Goal: Information Seeking & Learning: Learn about a topic

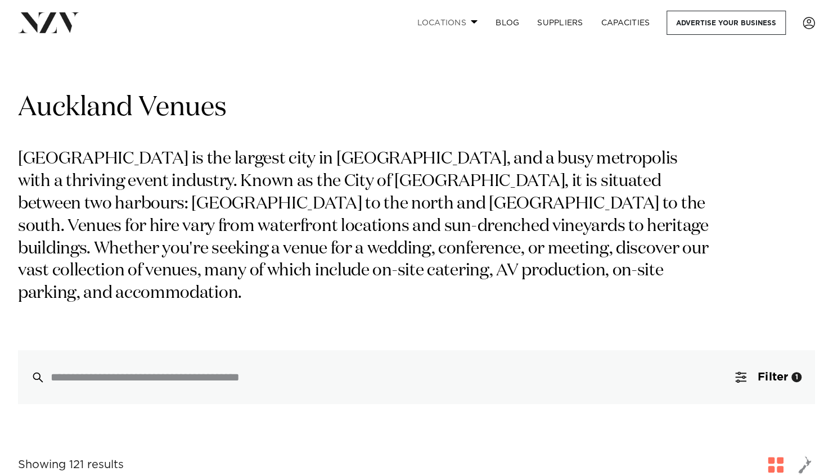
drag, startPoint x: 0, startPoint y: 0, endPoint x: 472, endPoint y: 22, distance: 472.2
click at [472, 22] on span at bounding box center [474, 22] width 7 height 4
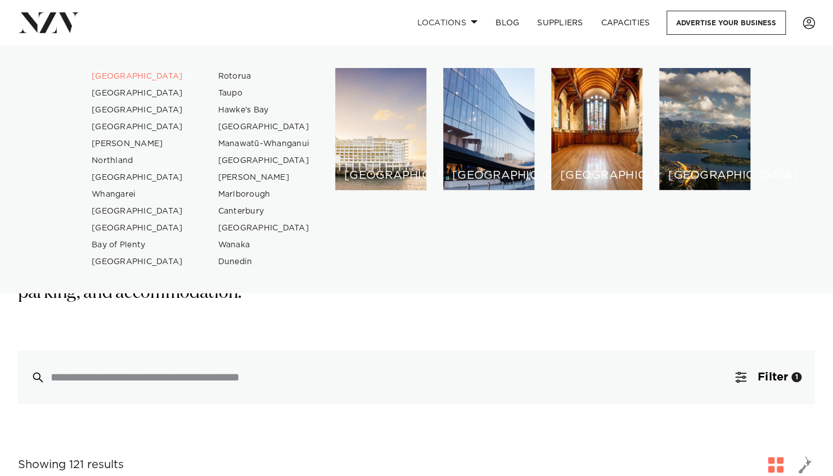
click at [116, 75] on link "[GEOGRAPHIC_DATA]" at bounding box center [138, 76] width 110 height 17
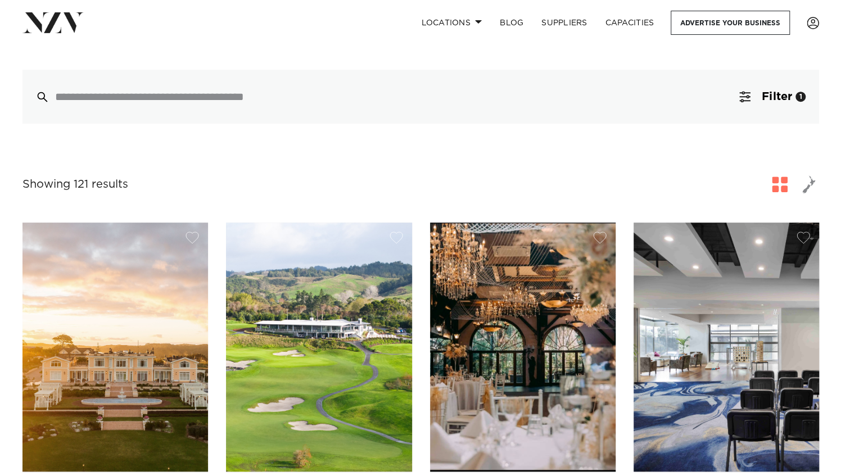
scroll to position [282, 0]
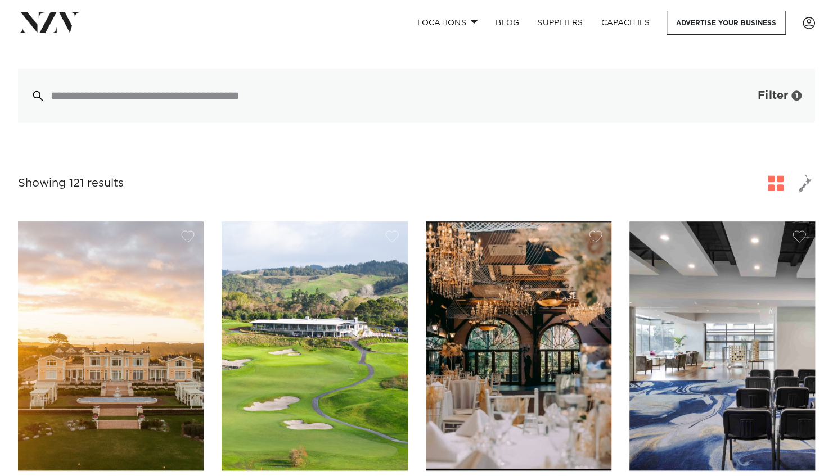
click at [778, 90] on span "Filter" at bounding box center [772, 95] width 30 height 11
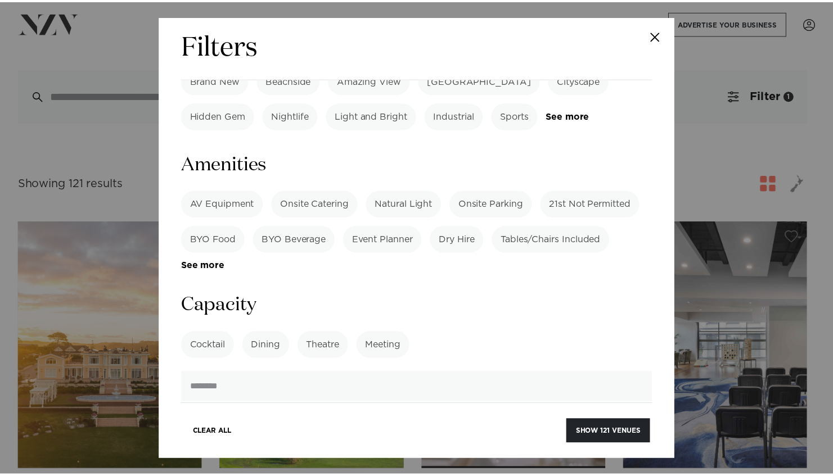
scroll to position [718, 0]
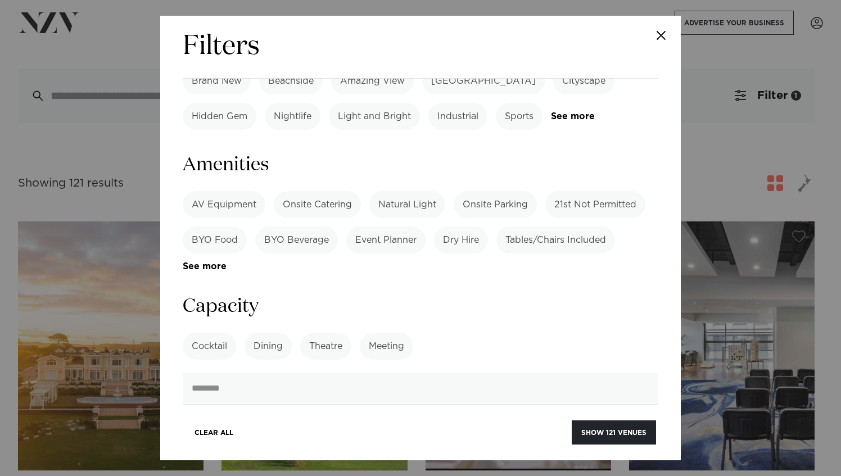
click at [332, 333] on label "Theatre" at bounding box center [325, 346] width 51 height 27
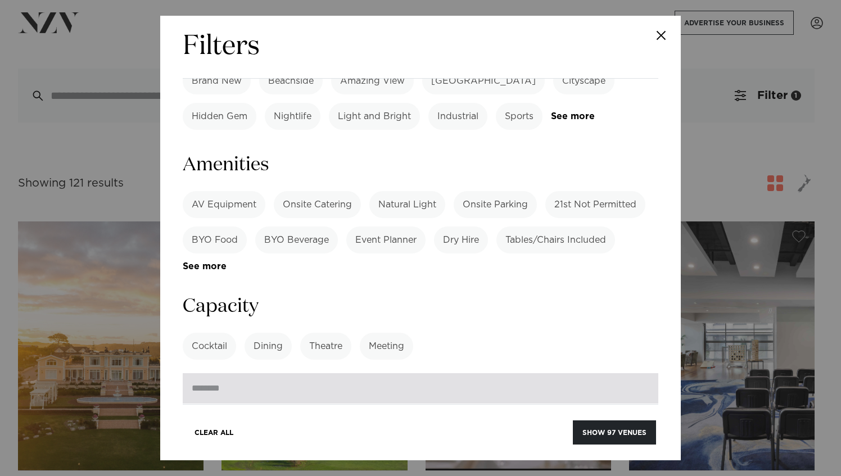
click at [279, 373] on input "number" at bounding box center [421, 388] width 476 height 30
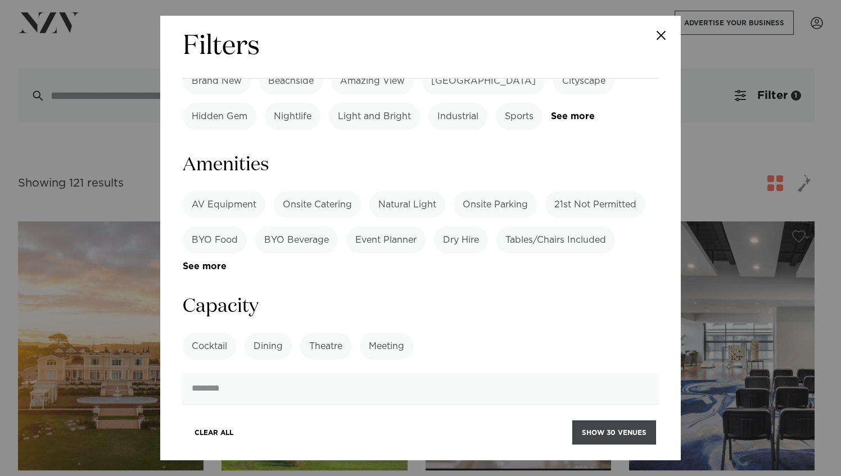
type input "***"
click at [595, 441] on button "Show 30 venues" at bounding box center [614, 433] width 84 height 24
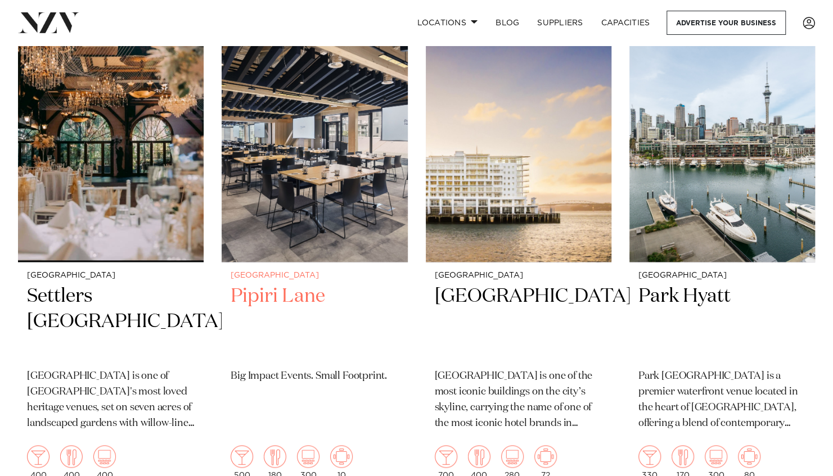
scroll to position [832, 0]
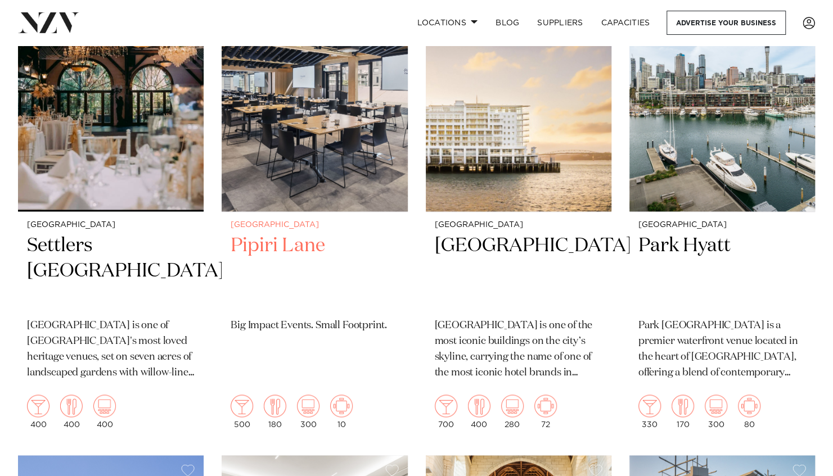
click at [295, 251] on h2 "Pipiri Lane" at bounding box center [315, 271] width 168 height 76
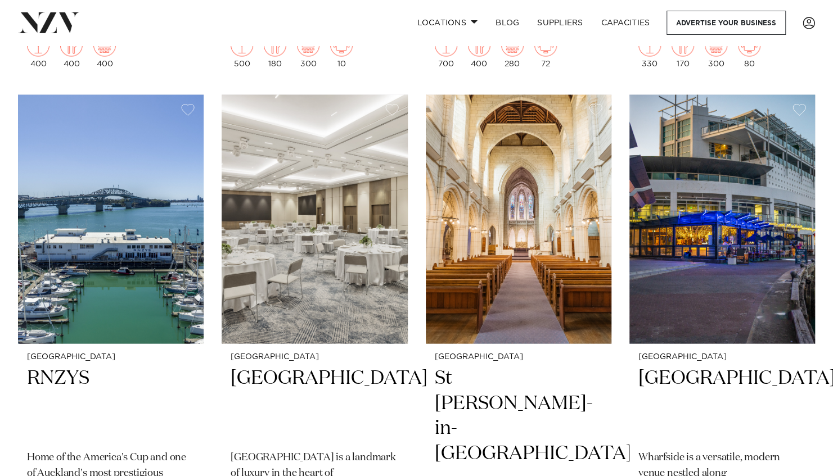
scroll to position [1193, 0]
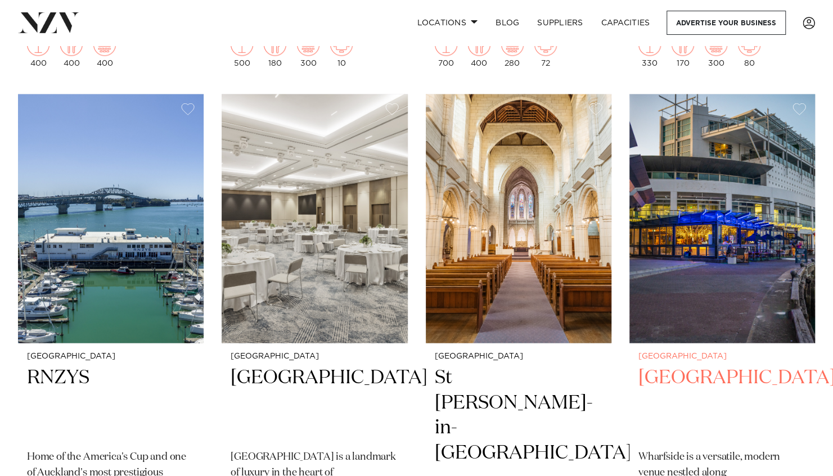
click at [740, 290] on img at bounding box center [722, 218] width 186 height 249
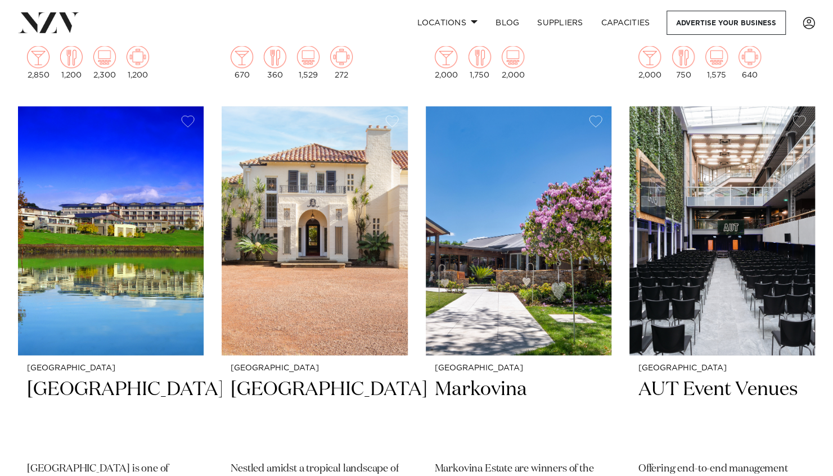
scroll to position [3296, 0]
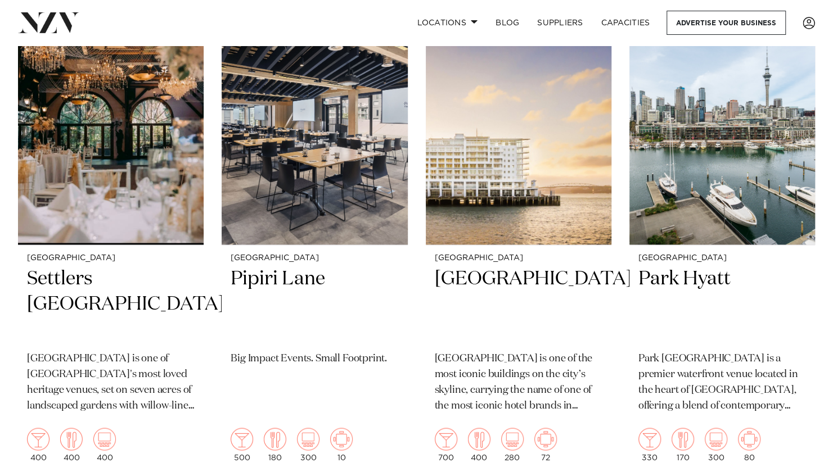
scroll to position [797, 0]
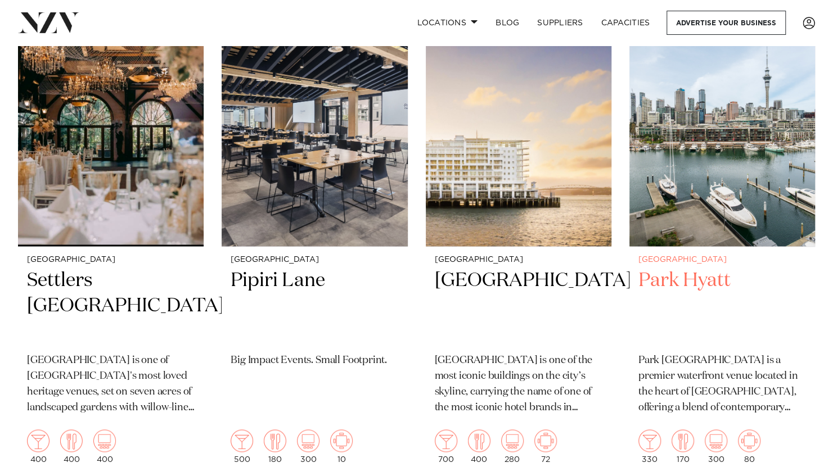
click at [697, 283] on h2 "Park Hyatt" at bounding box center [722, 306] width 168 height 76
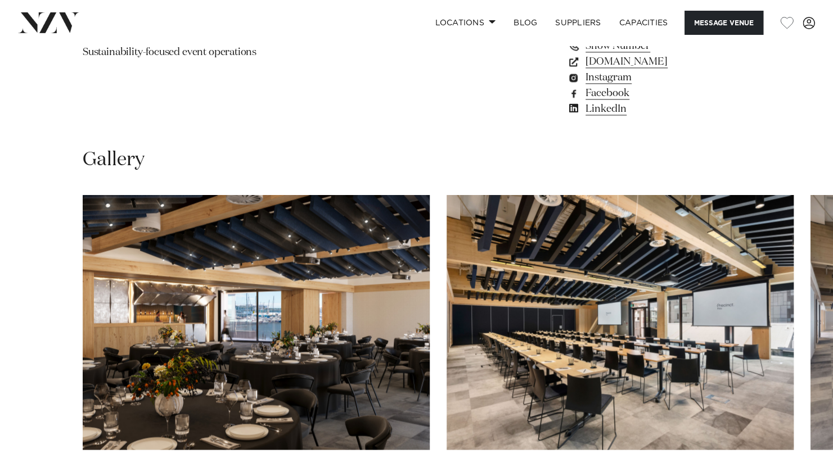
scroll to position [905, 0]
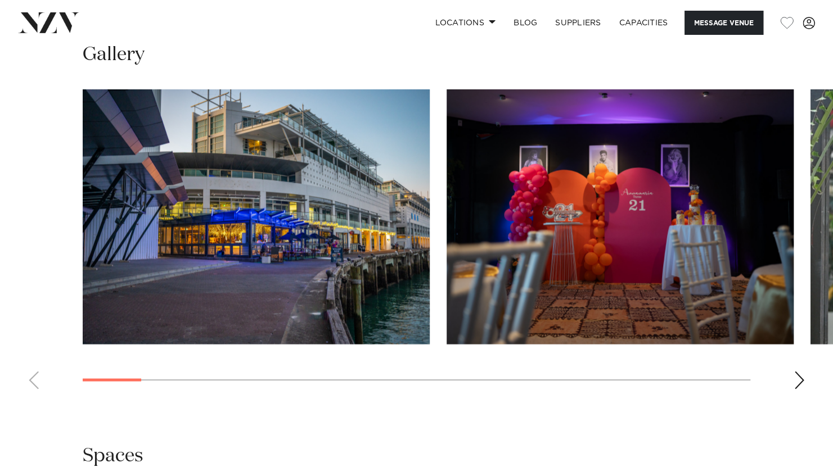
scroll to position [1014, 0]
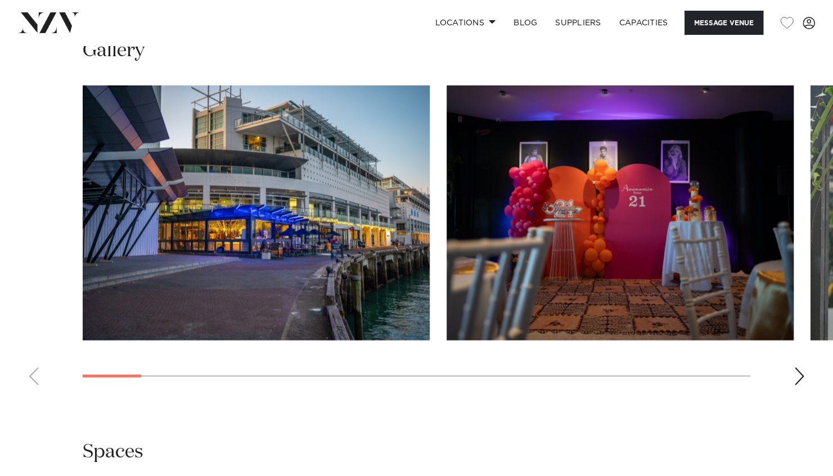
click at [801, 378] on div "Next slide" at bounding box center [798, 376] width 11 height 18
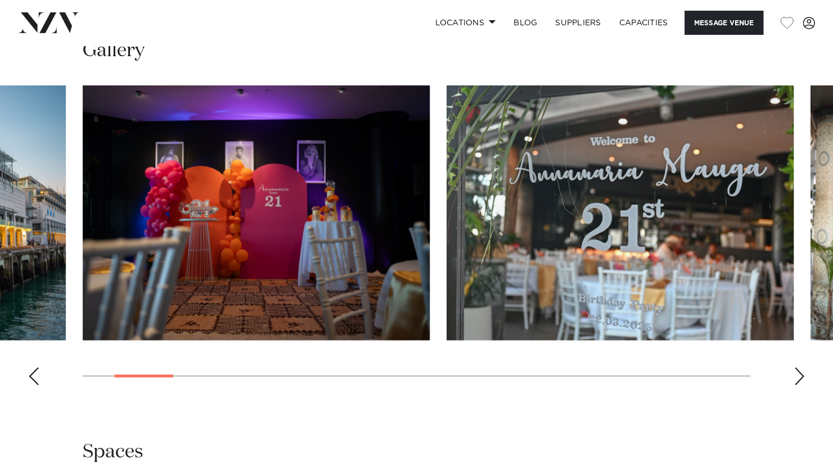
click at [801, 378] on div "Next slide" at bounding box center [798, 376] width 11 height 18
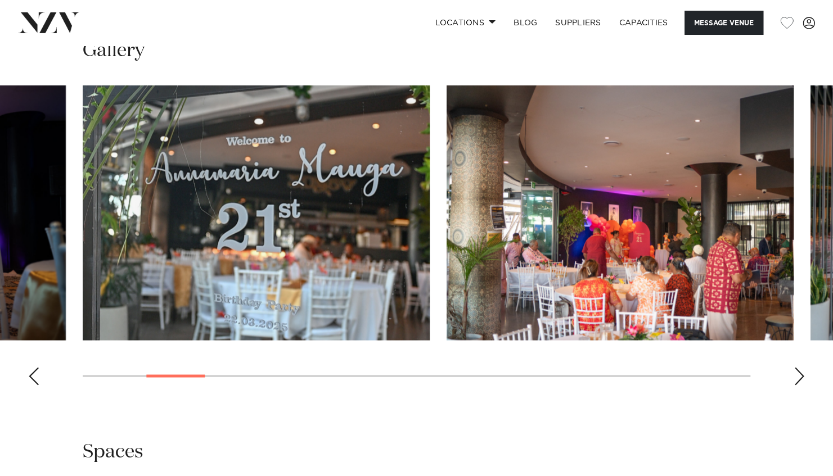
click at [801, 378] on div "Next slide" at bounding box center [798, 376] width 11 height 18
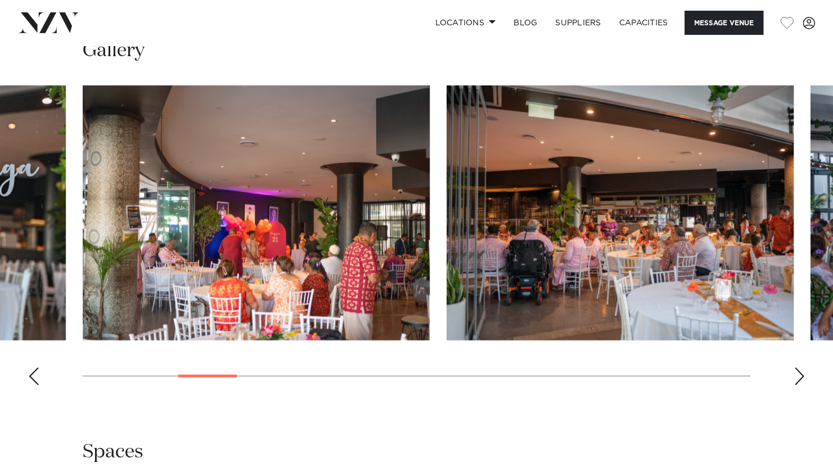
click at [801, 378] on div "Next slide" at bounding box center [798, 376] width 11 height 18
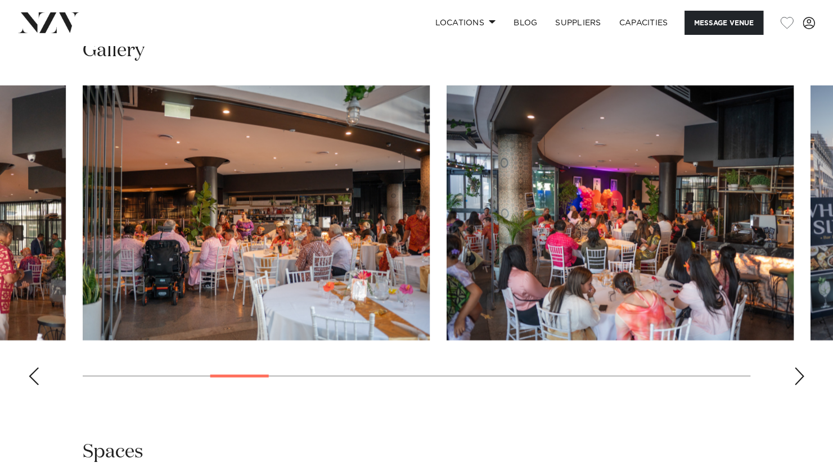
click at [801, 378] on div "Next slide" at bounding box center [798, 376] width 11 height 18
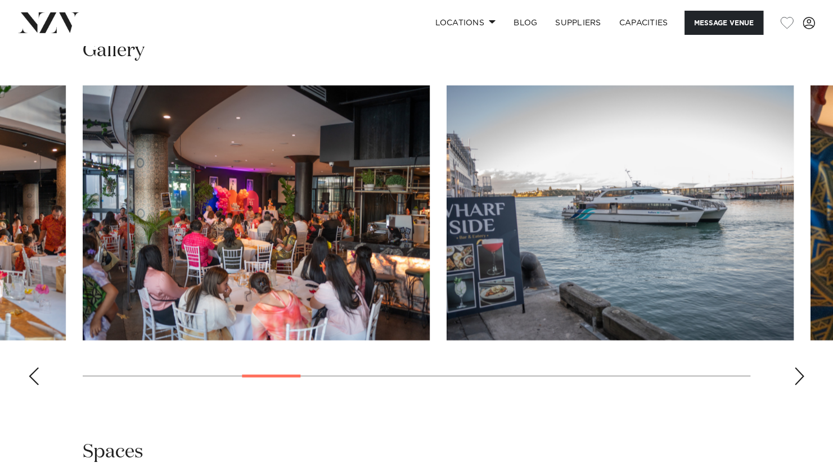
click at [801, 378] on div "Next slide" at bounding box center [798, 376] width 11 height 18
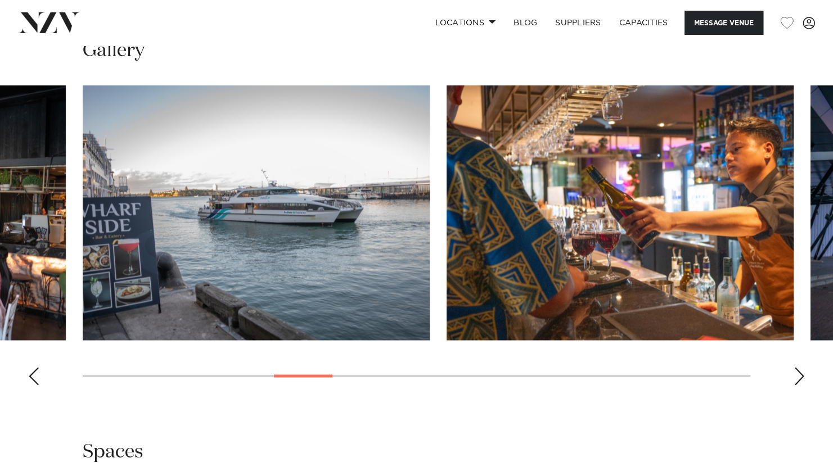
click at [801, 378] on div "Next slide" at bounding box center [798, 376] width 11 height 18
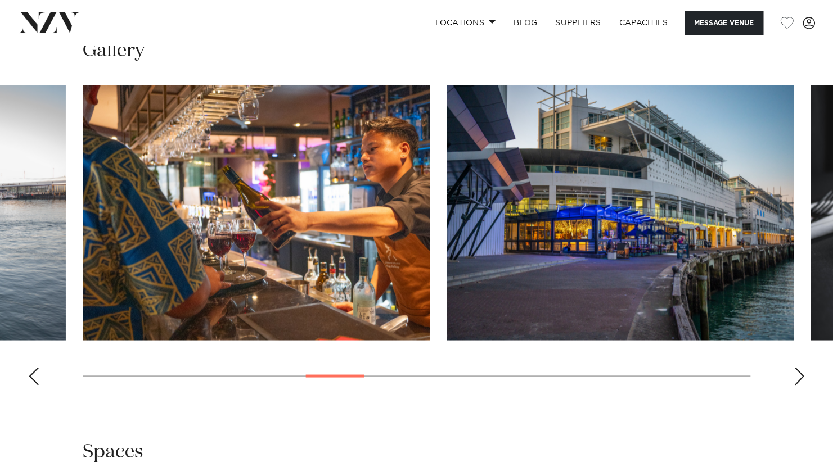
click at [801, 378] on div "Next slide" at bounding box center [798, 376] width 11 height 18
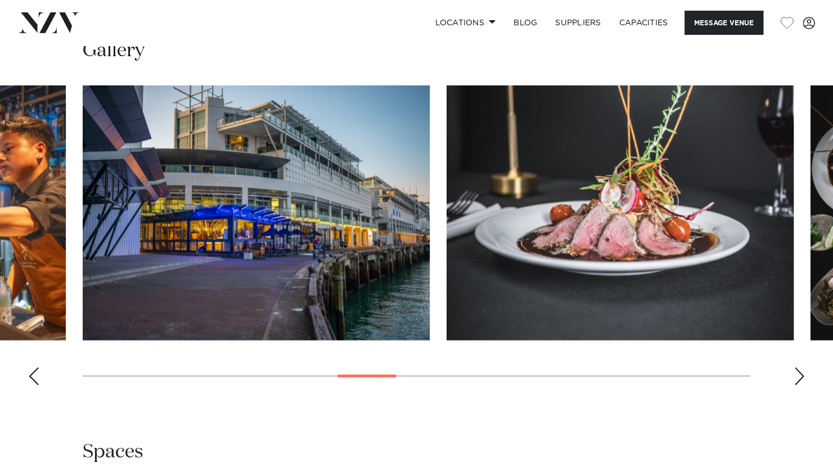
click at [801, 378] on div "Next slide" at bounding box center [798, 376] width 11 height 18
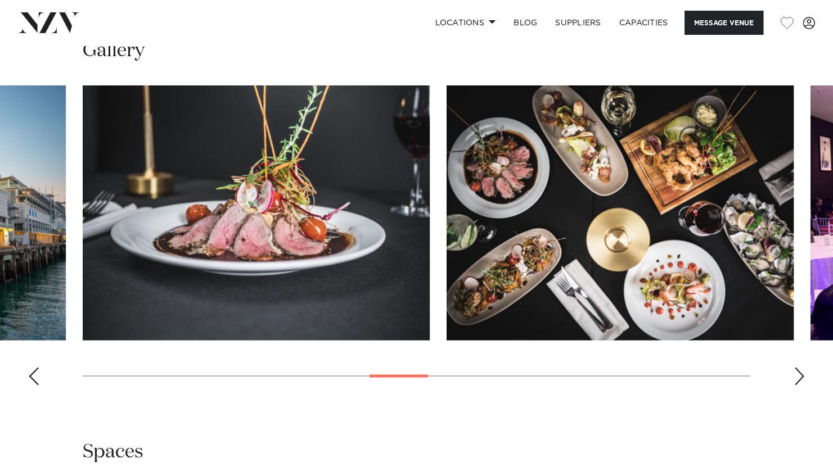
click at [801, 378] on div "Next slide" at bounding box center [798, 376] width 11 height 18
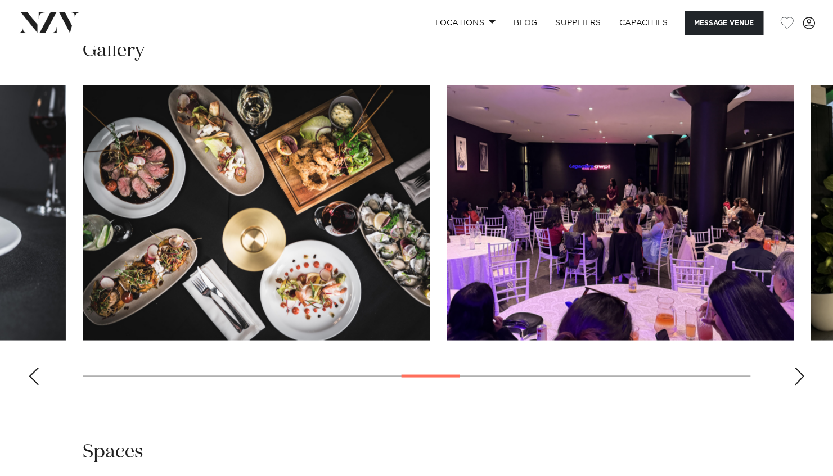
click at [801, 378] on div "Next slide" at bounding box center [798, 376] width 11 height 18
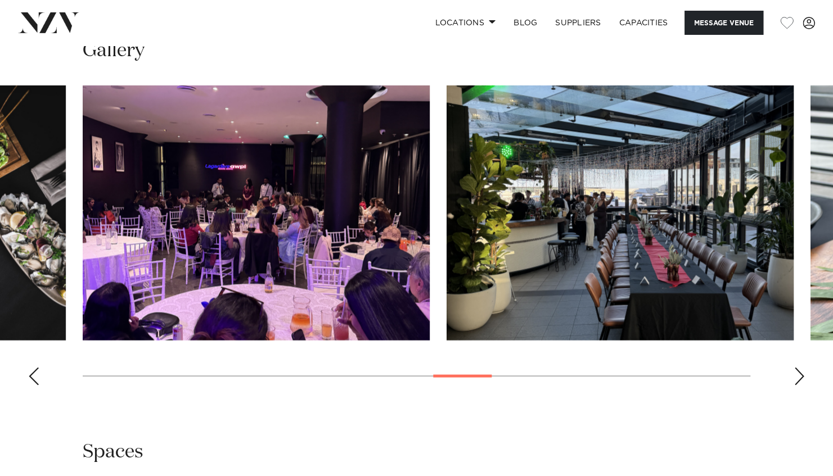
click at [801, 378] on div "Next slide" at bounding box center [798, 376] width 11 height 18
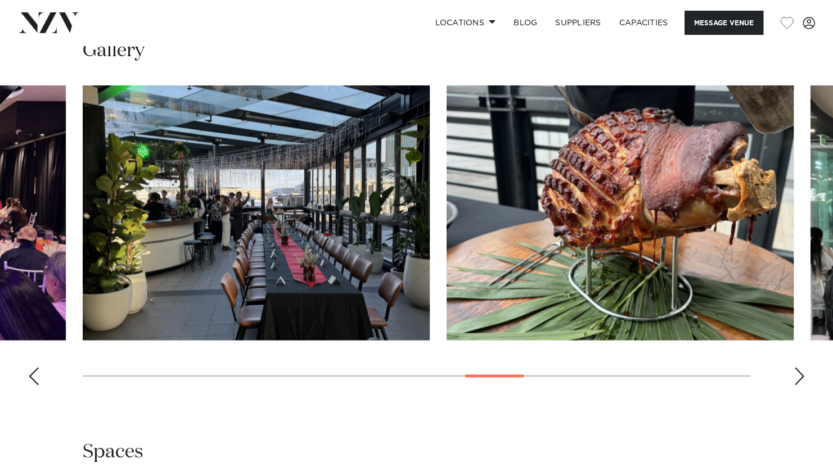
click at [801, 378] on div "Next slide" at bounding box center [798, 376] width 11 height 18
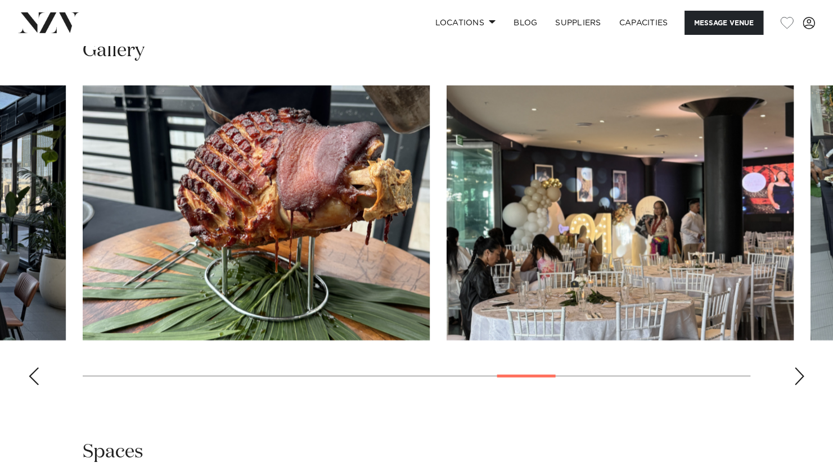
click at [801, 378] on div "Next slide" at bounding box center [798, 376] width 11 height 18
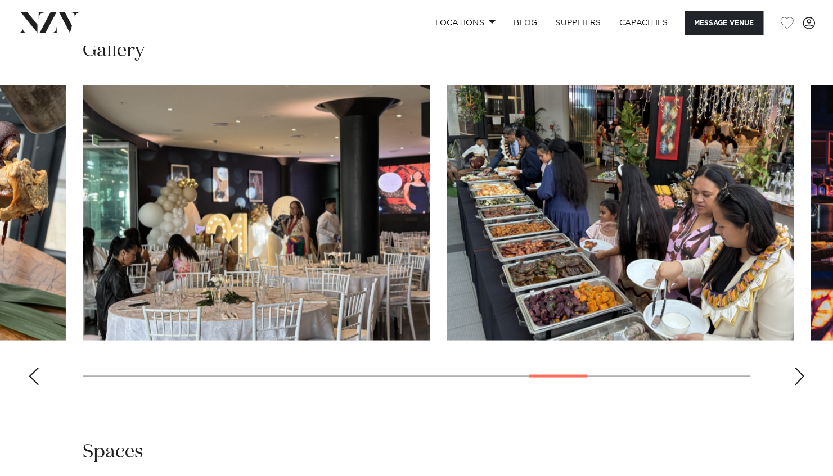
click at [801, 378] on div "Next slide" at bounding box center [798, 376] width 11 height 18
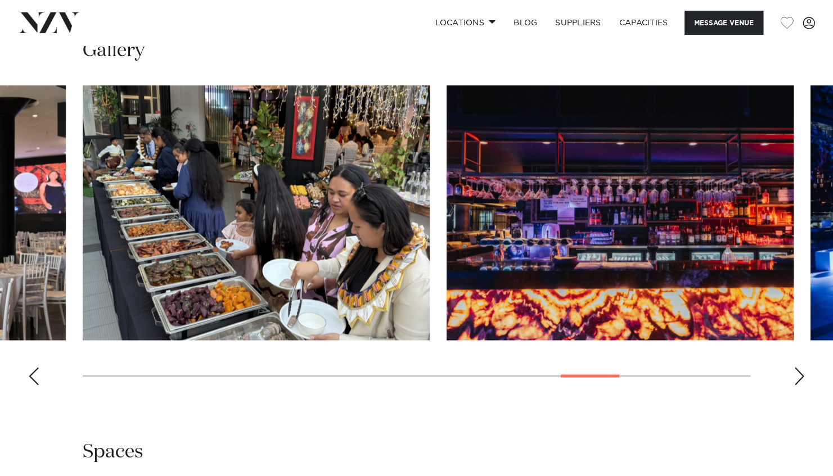
scroll to position [757, 0]
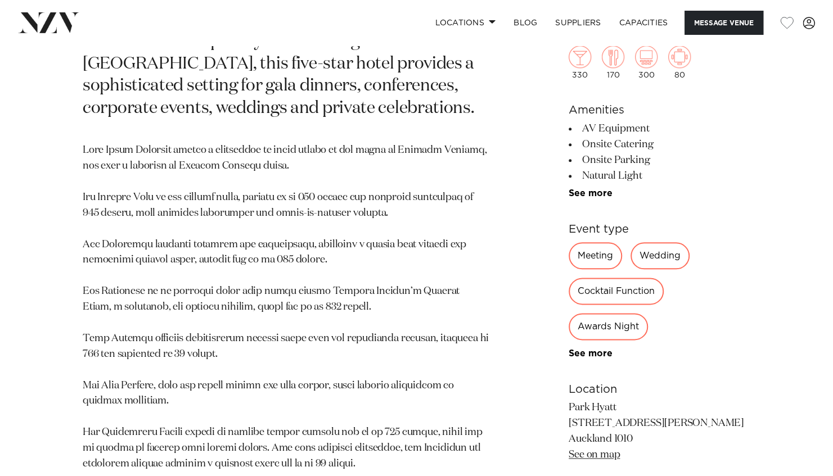
scroll to position [660, 0]
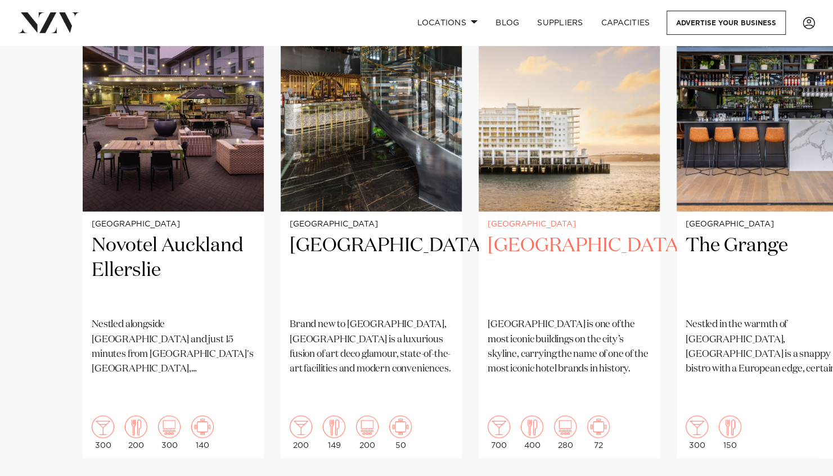
scroll to position [869, 0]
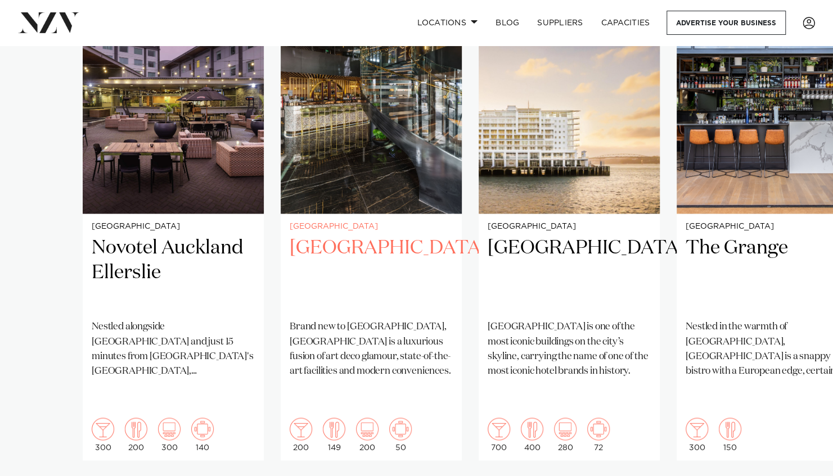
click at [339, 266] on h2 "SOHO Hotel Auckland" at bounding box center [371, 274] width 163 height 76
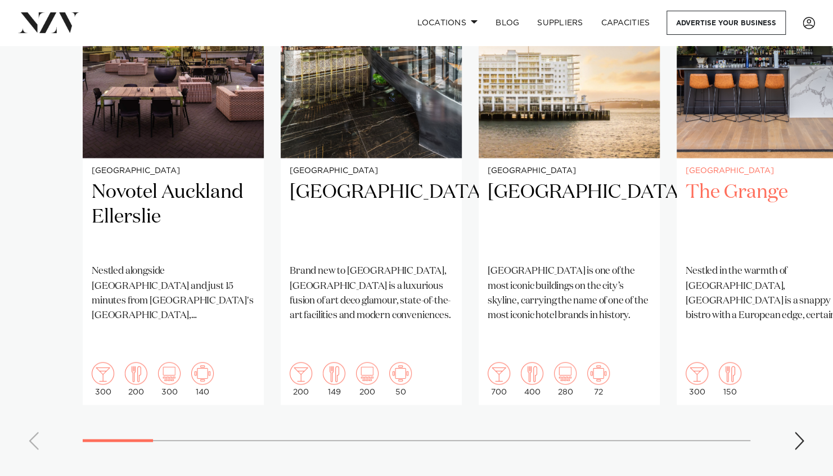
scroll to position [925, 0]
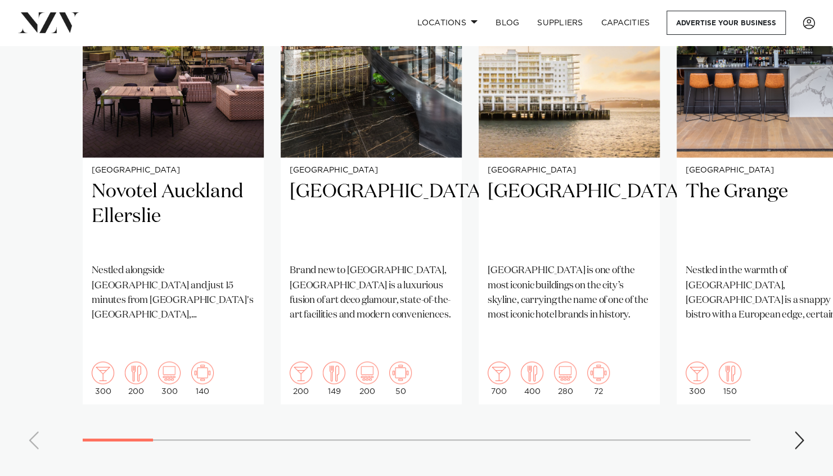
click at [797, 431] on div "Next slide" at bounding box center [798, 440] width 11 height 18
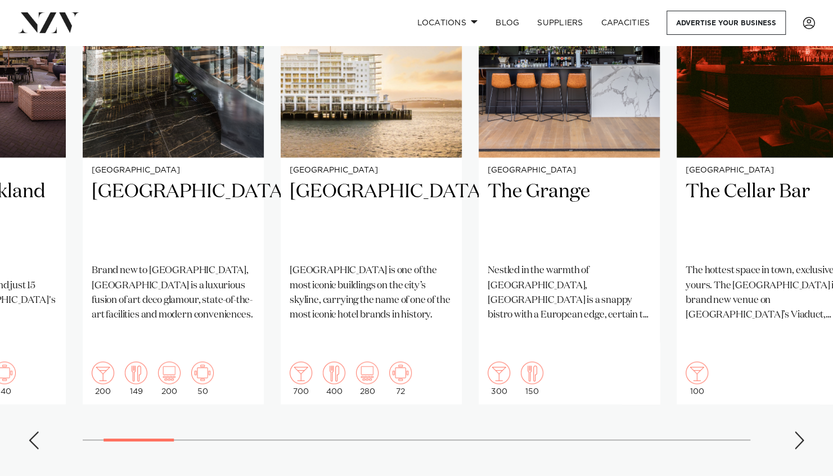
click at [797, 431] on div "Next slide" at bounding box center [798, 440] width 11 height 18
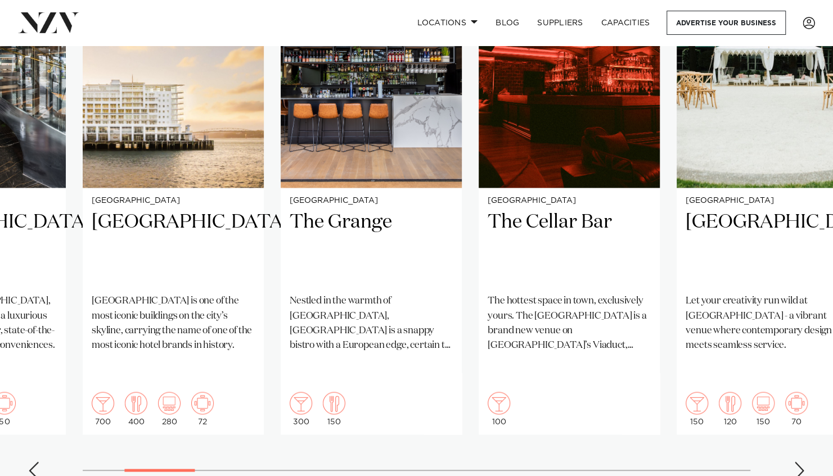
scroll to position [894, 0]
click at [797, 462] on div "Next slide" at bounding box center [798, 471] width 11 height 18
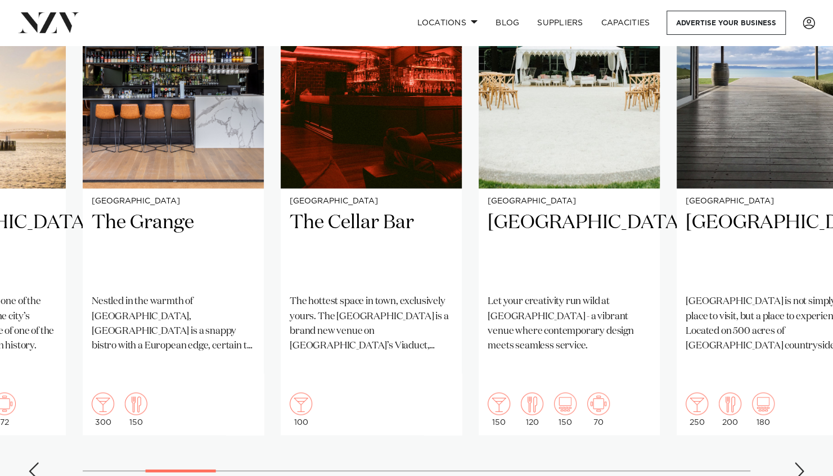
click at [797, 462] on div "Next slide" at bounding box center [798, 471] width 11 height 18
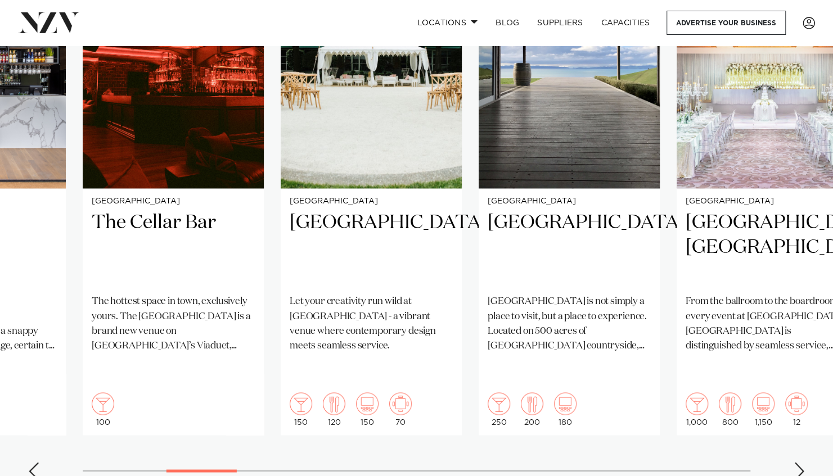
click at [797, 462] on div "Next slide" at bounding box center [798, 471] width 11 height 18
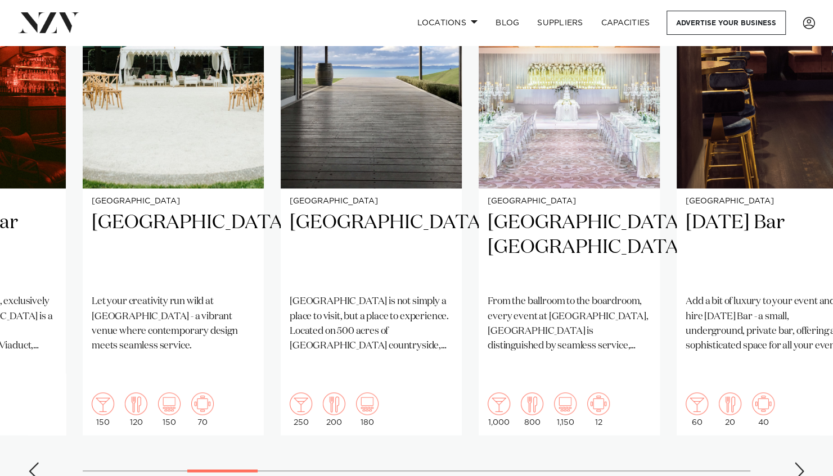
click at [797, 462] on div "Next slide" at bounding box center [798, 471] width 11 height 18
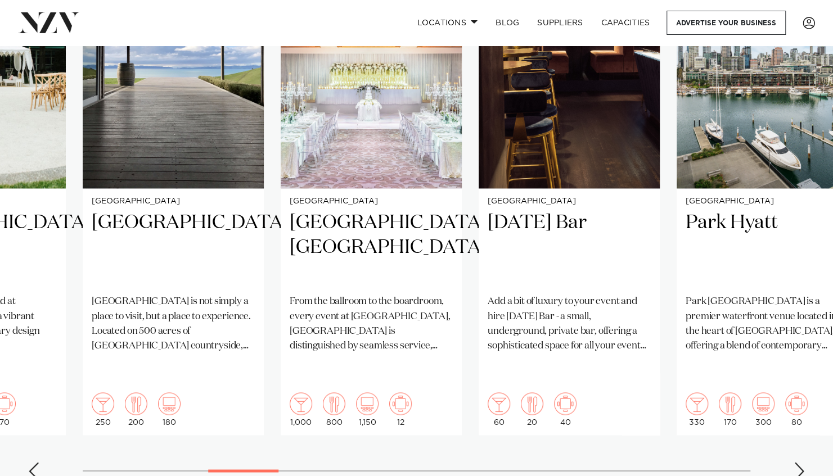
click at [797, 462] on div "Next slide" at bounding box center [798, 471] width 11 height 18
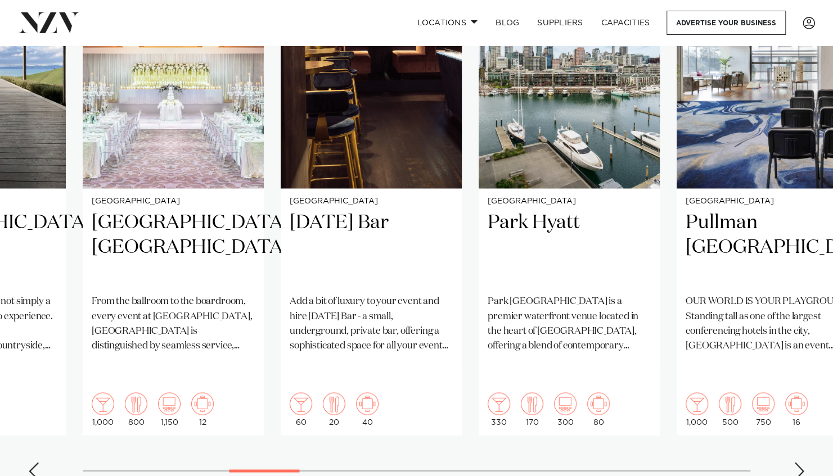
click at [797, 462] on div "Next slide" at bounding box center [798, 471] width 11 height 18
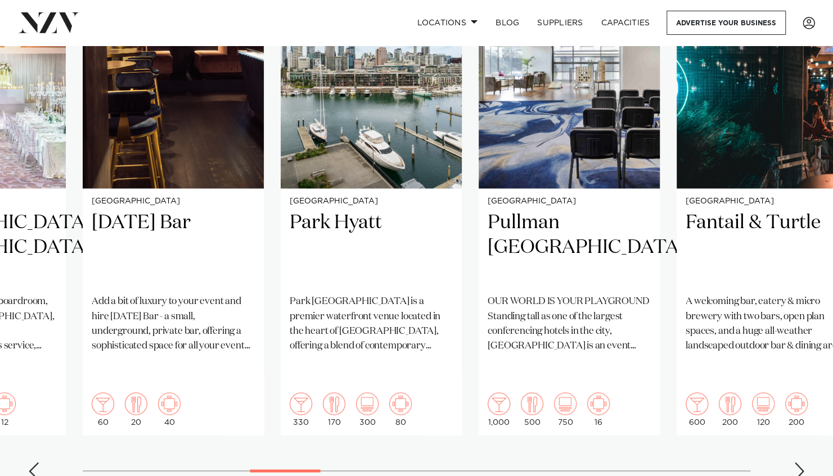
click at [797, 462] on div "Next slide" at bounding box center [798, 471] width 11 height 18
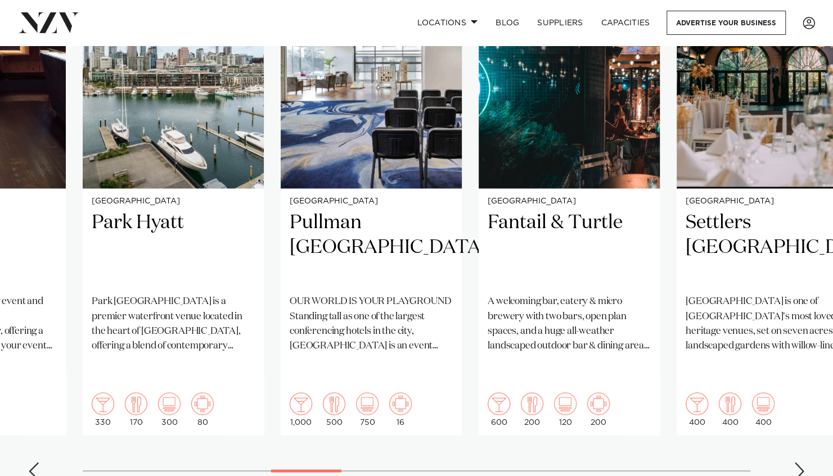
click at [797, 462] on div "Next slide" at bounding box center [798, 471] width 11 height 18
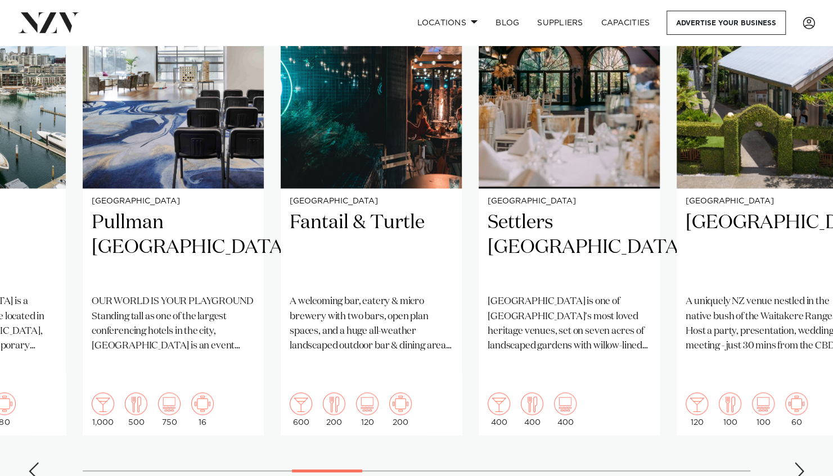
click at [797, 462] on div "Next slide" at bounding box center [798, 471] width 11 height 18
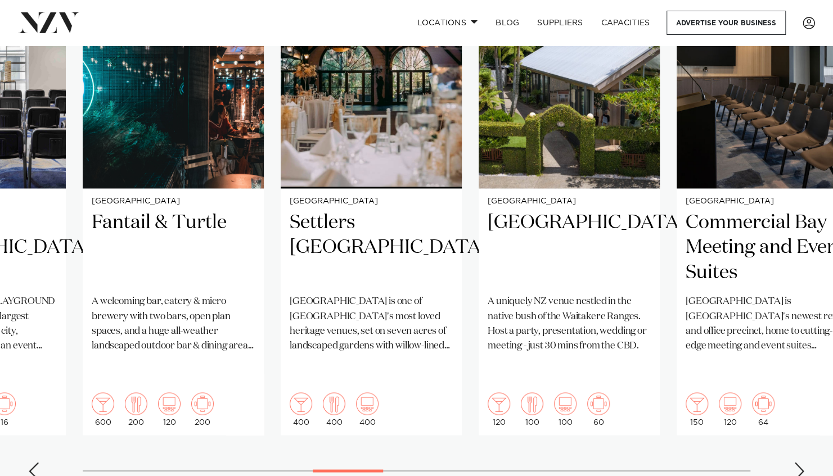
click at [797, 462] on div "Next slide" at bounding box center [798, 471] width 11 height 18
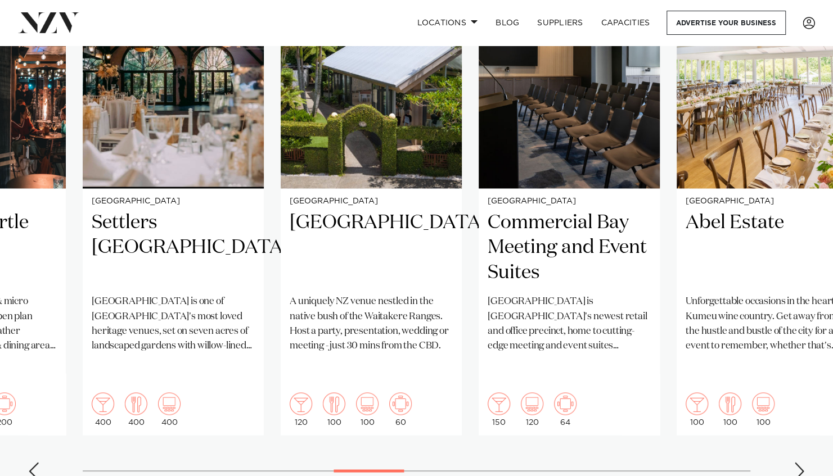
click at [797, 462] on div "Next slide" at bounding box center [798, 471] width 11 height 18
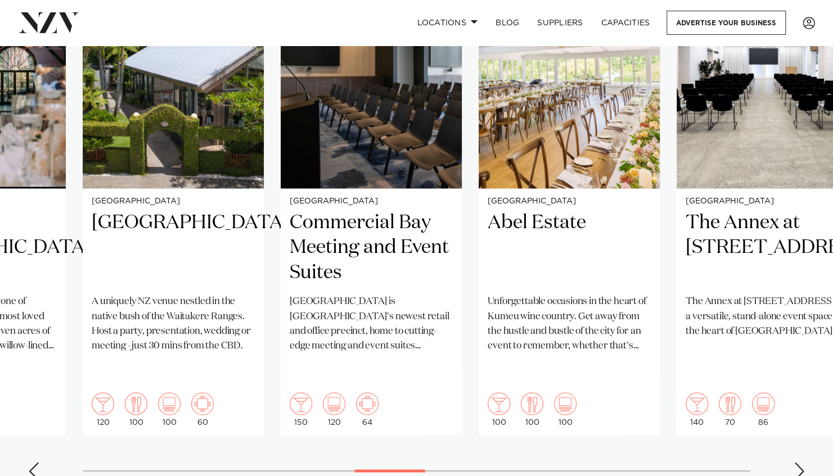
click at [797, 462] on div "Next slide" at bounding box center [798, 471] width 11 height 18
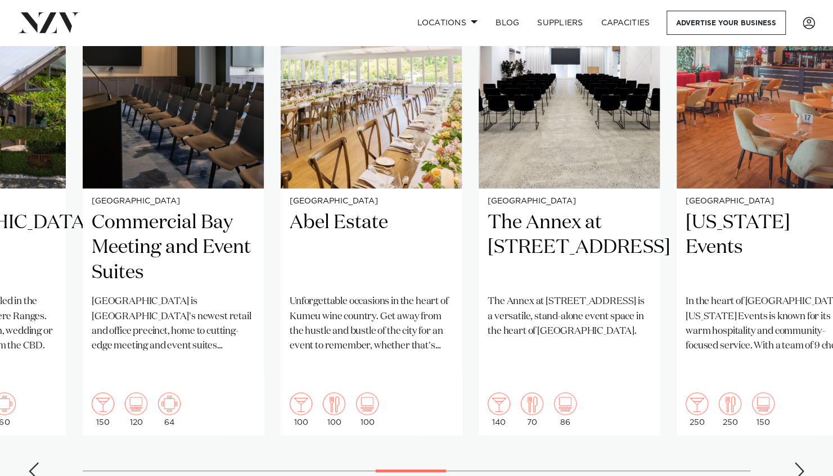
click at [797, 462] on div "Next slide" at bounding box center [798, 471] width 11 height 18
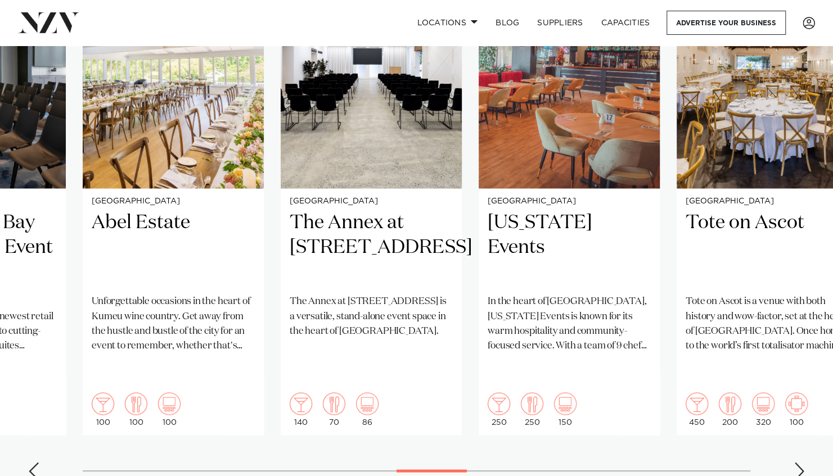
click at [797, 462] on div "Next slide" at bounding box center [798, 471] width 11 height 18
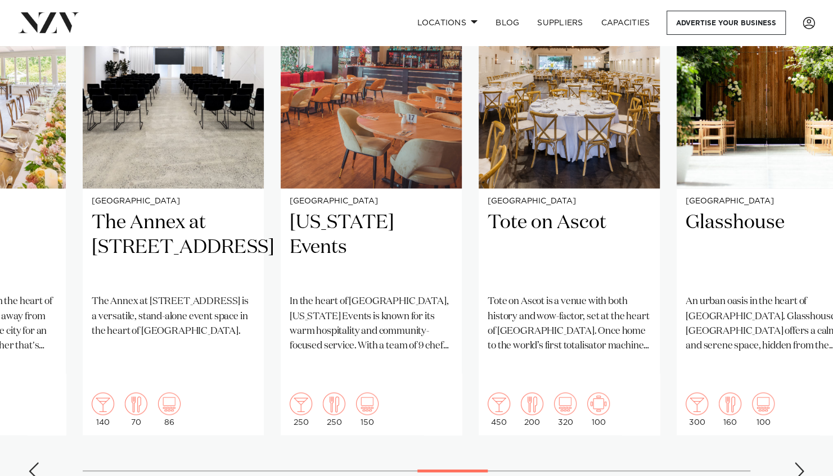
click at [797, 462] on div "Next slide" at bounding box center [798, 471] width 11 height 18
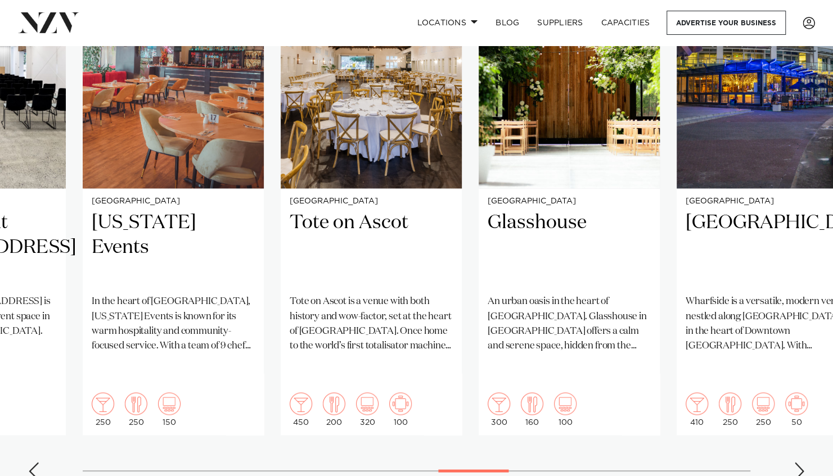
click at [797, 462] on div "Next slide" at bounding box center [798, 471] width 11 height 18
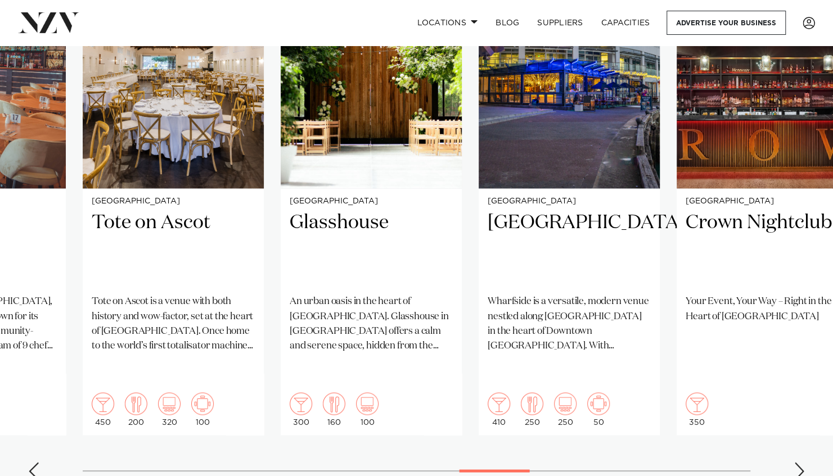
click at [797, 462] on div "Next slide" at bounding box center [798, 471] width 11 height 18
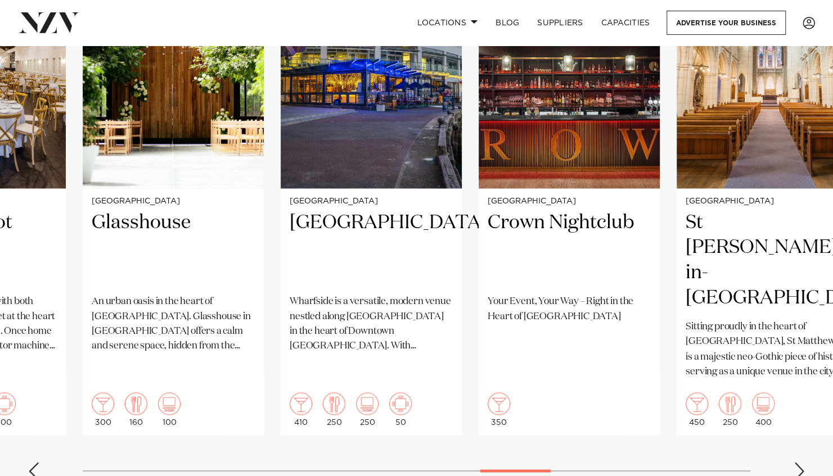
click at [797, 462] on div "Next slide" at bounding box center [798, 471] width 11 height 18
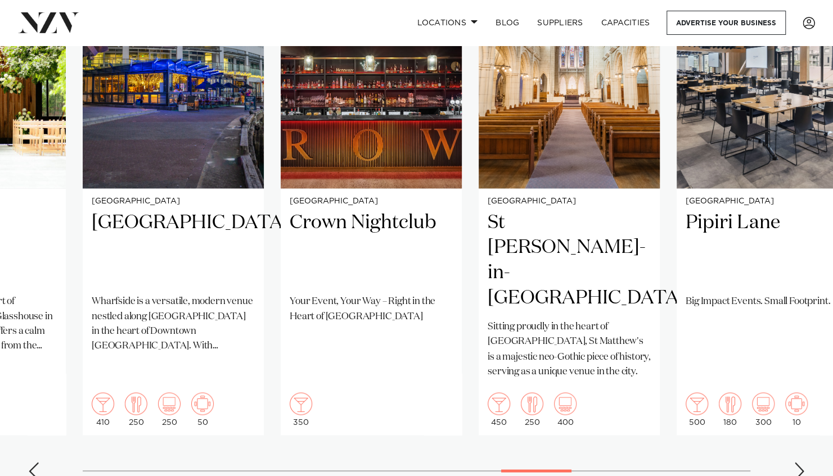
click at [797, 462] on div "Next slide" at bounding box center [798, 471] width 11 height 18
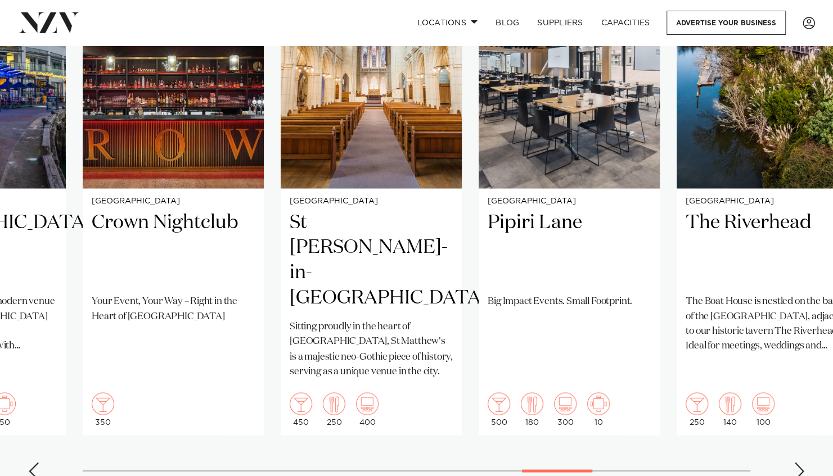
click at [797, 462] on div "Next slide" at bounding box center [798, 471] width 11 height 18
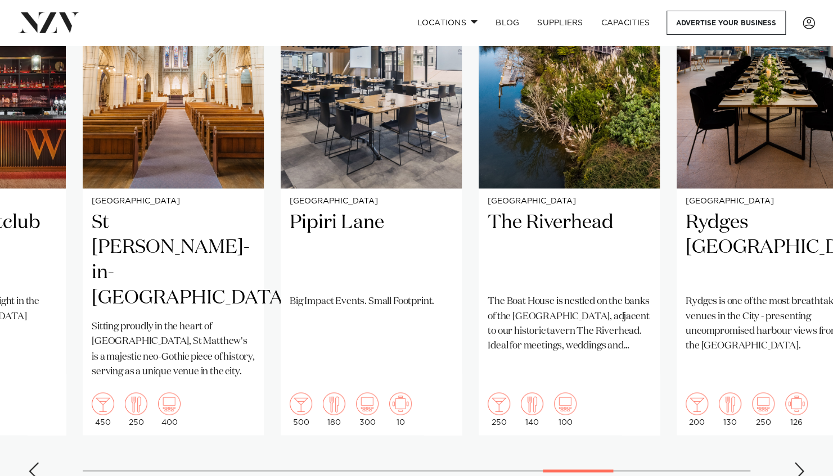
click at [797, 462] on div "Next slide" at bounding box center [798, 471] width 11 height 18
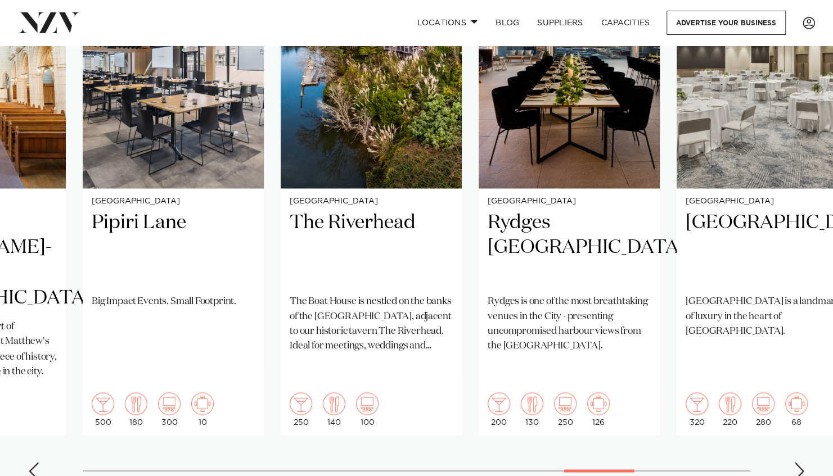
click at [797, 462] on div "Next slide" at bounding box center [798, 471] width 11 height 18
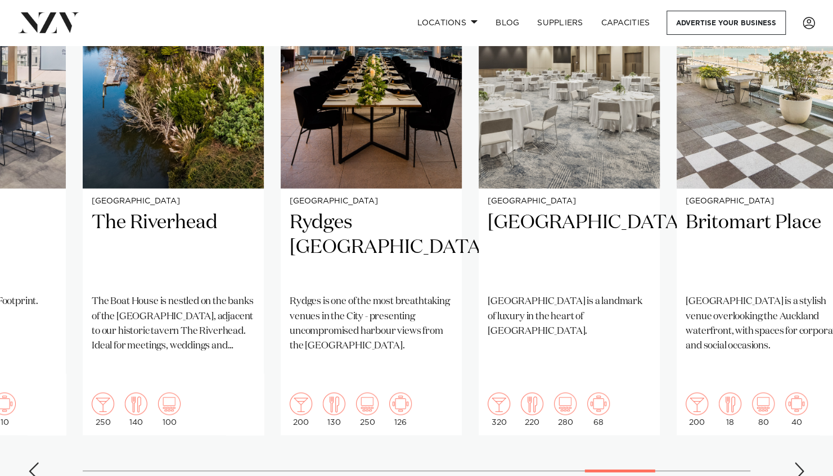
click at [797, 462] on div "Next slide" at bounding box center [798, 471] width 11 height 18
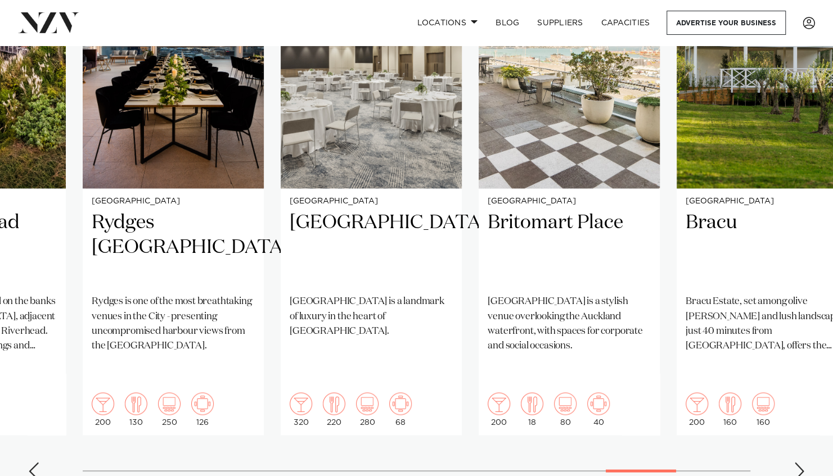
scroll to position [835, 0]
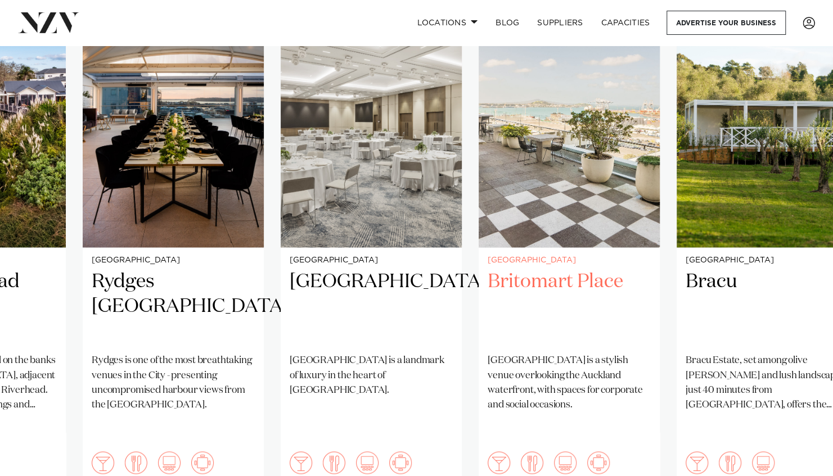
click at [582, 280] on h2 "Britomart Place" at bounding box center [568, 307] width 163 height 76
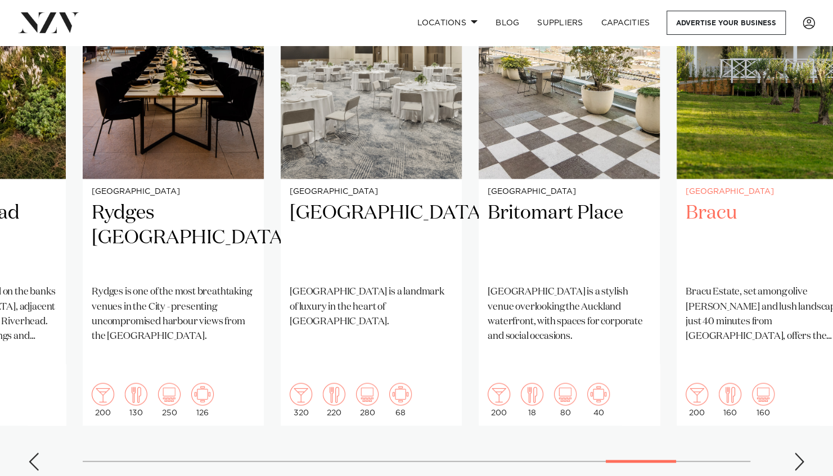
scroll to position [905, 0]
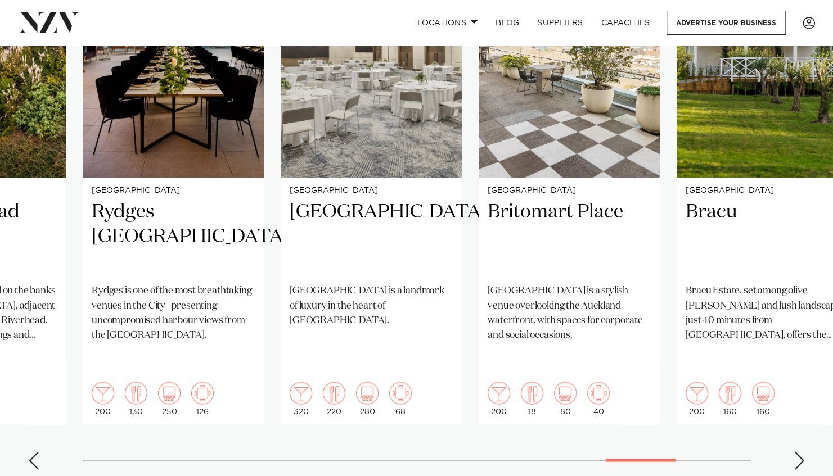
click at [799, 451] on div "Next slide" at bounding box center [798, 460] width 11 height 18
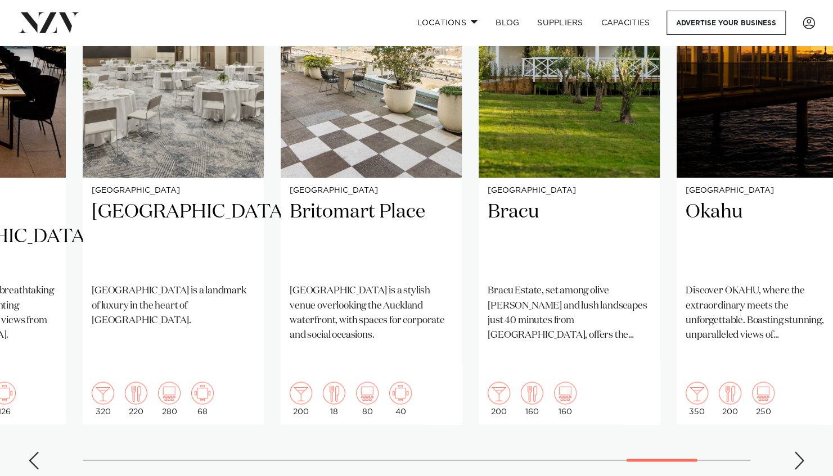
click at [799, 451] on div "Next slide" at bounding box center [798, 460] width 11 height 18
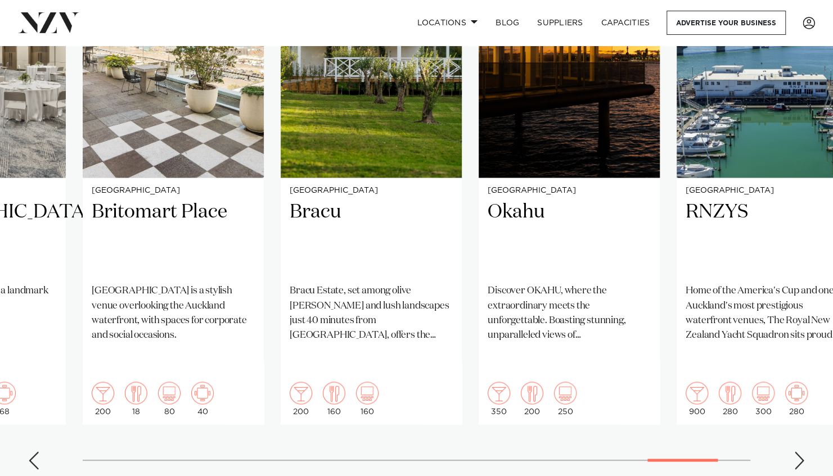
click at [799, 451] on div "Next slide" at bounding box center [798, 460] width 11 height 18
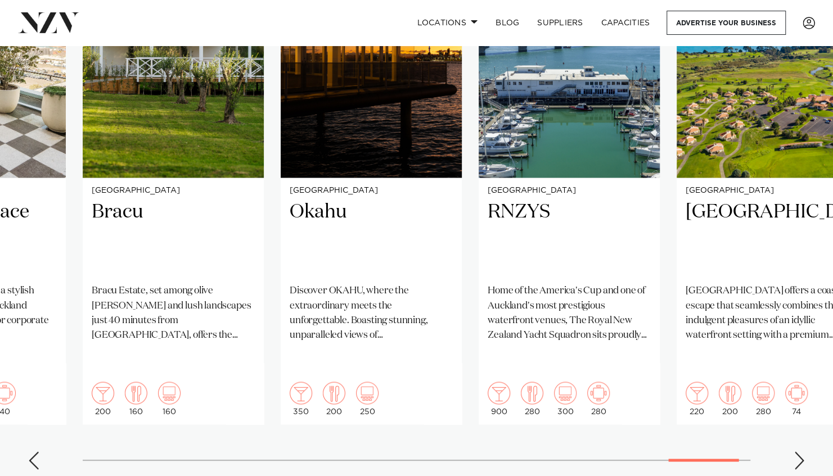
click at [799, 451] on div "Next slide" at bounding box center [798, 460] width 11 height 18
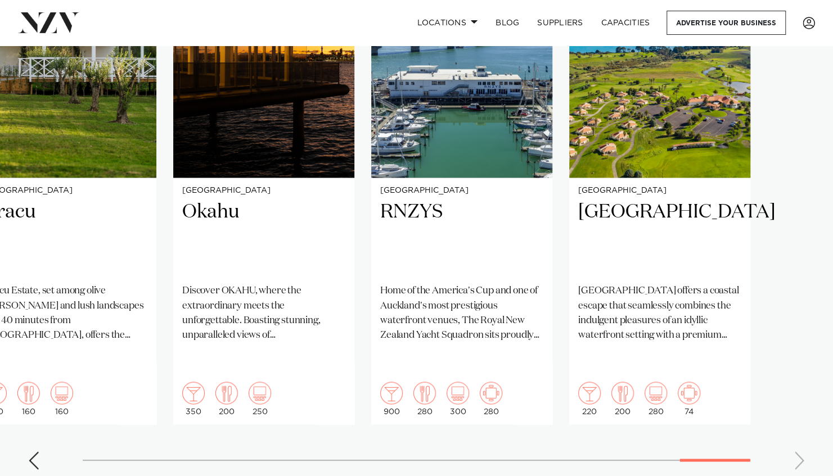
click at [799, 437] on swiper-container "Auckland Novotel Auckland Ellerslie Nestled alongside Ellerslie Racecourse and …" at bounding box center [416, 207] width 833 height 544
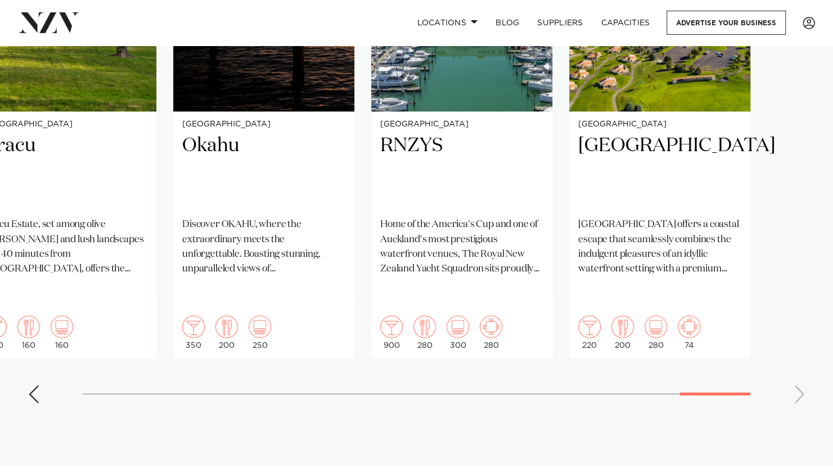
scroll to position [970, 0]
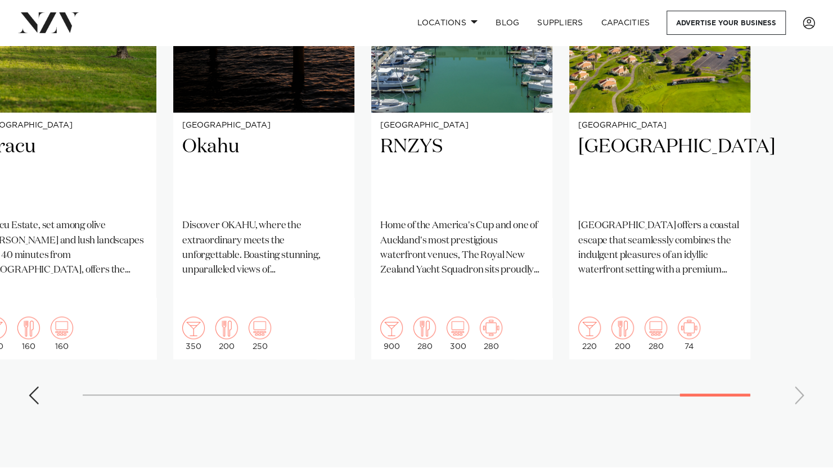
click at [36, 386] on div "Previous slide" at bounding box center [33, 395] width 11 height 18
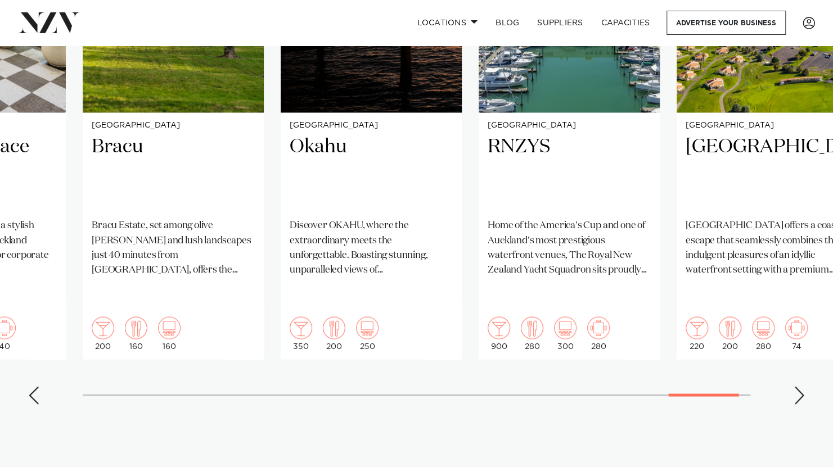
click at [36, 386] on div "Previous slide" at bounding box center [33, 395] width 11 height 18
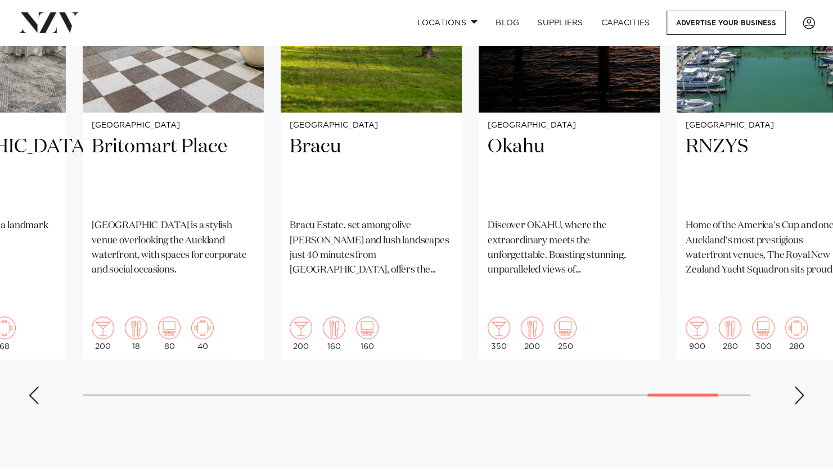
click at [36, 386] on div "Previous slide" at bounding box center [33, 395] width 11 height 18
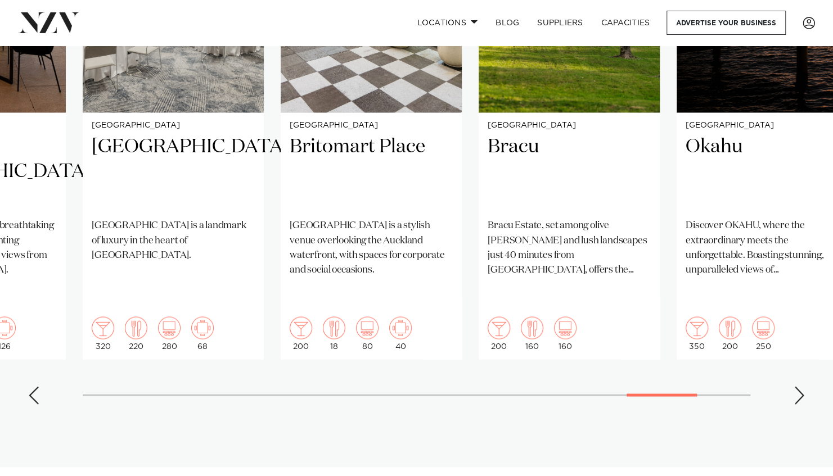
click at [36, 386] on div "Previous slide" at bounding box center [33, 395] width 11 height 18
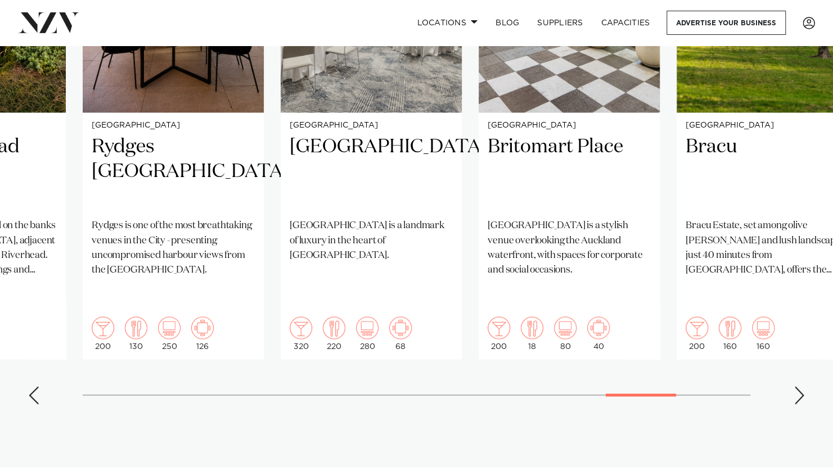
click at [36, 386] on div "Previous slide" at bounding box center [33, 395] width 11 height 18
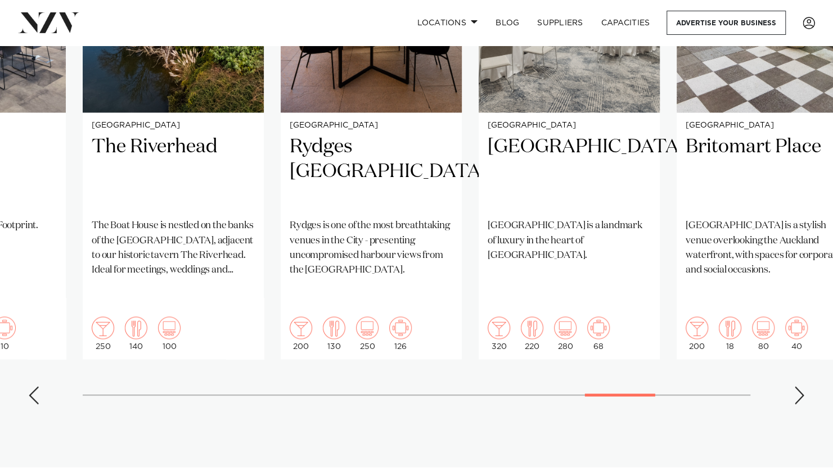
click at [36, 386] on div "Previous slide" at bounding box center [33, 395] width 11 height 18
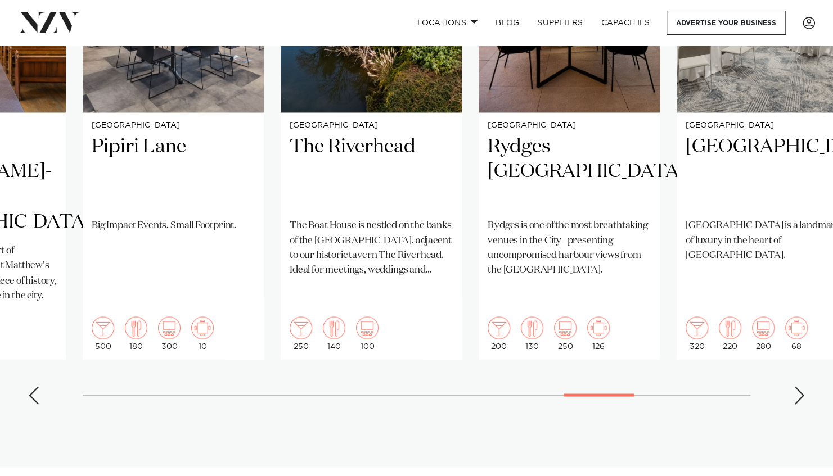
click at [36, 386] on div "Previous slide" at bounding box center [33, 395] width 11 height 18
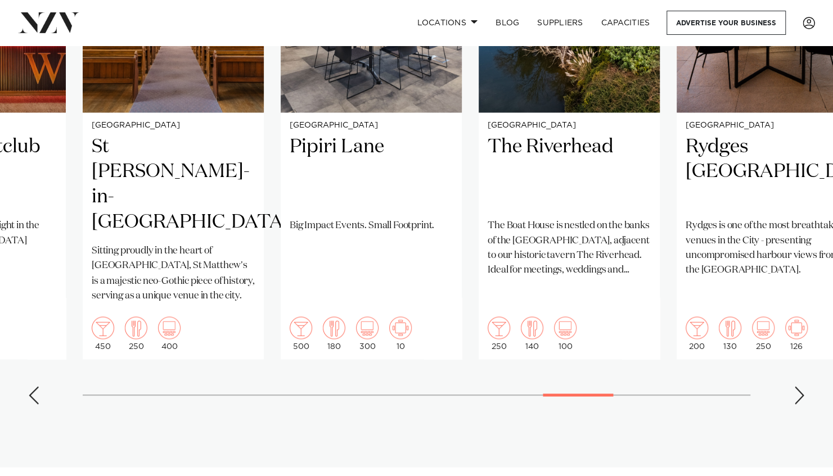
click at [36, 386] on div "Previous slide" at bounding box center [33, 395] width 11 height 18
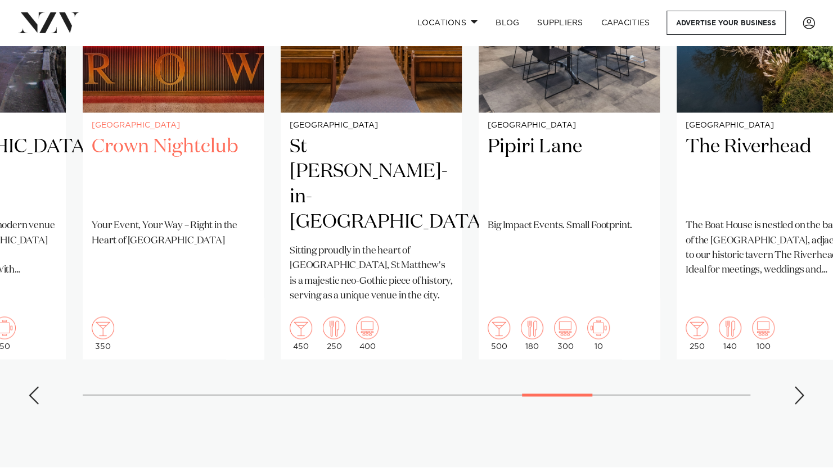
click at [175, 153] on h2 "Crown Nightclub" at bounding box center [173, 172] width 163 height 76
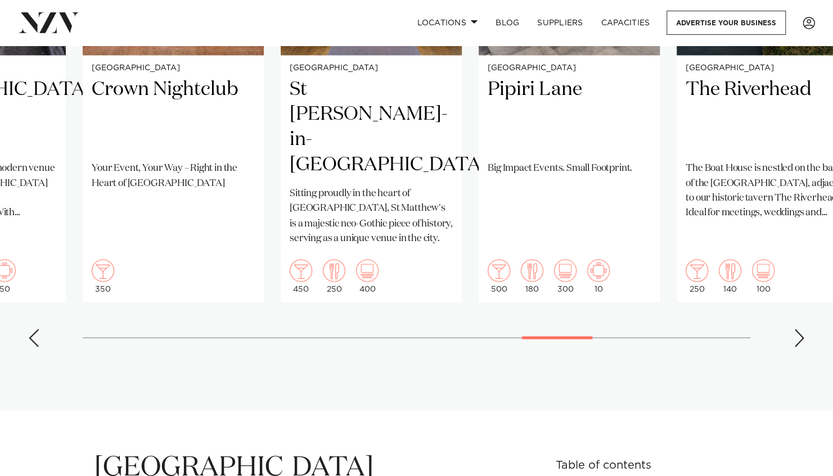
scroll to position [943, 0]
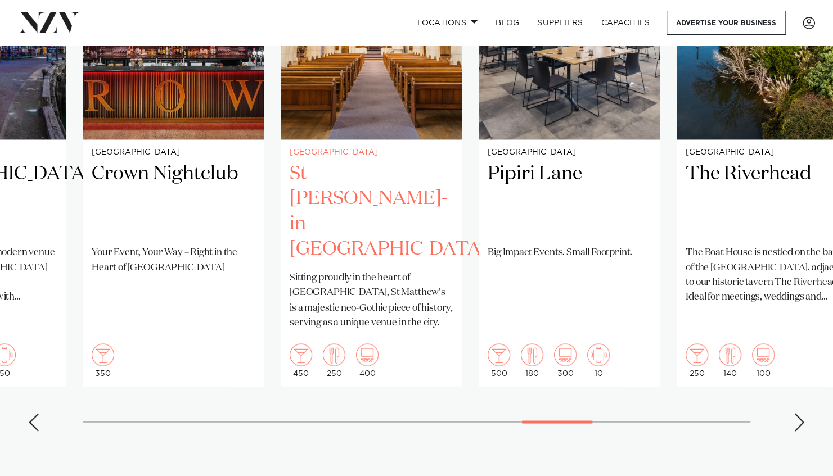
click at [372, 174] on h2 "St [PERSON_NAME]-in-[GEOGRAPHIC_DATA]" at bounding box center [371, 211] width 163 height 101
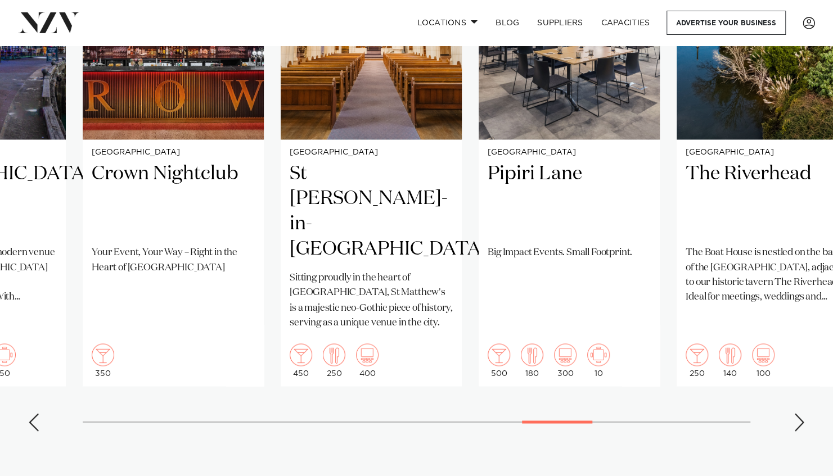
click at [34, 413] on div "Previous slide" at bounding box center [33, 422] width 11 height 18
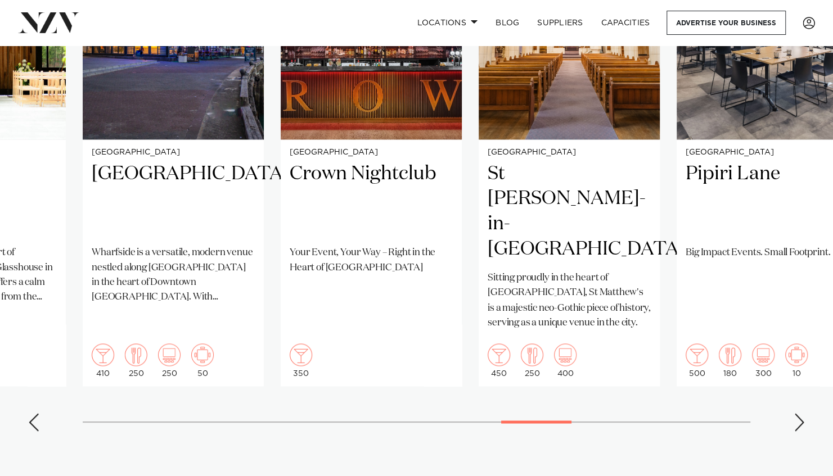
click at [34, 413] on div "Previous slide" at bounding box center [33, 422] width 11 height 18
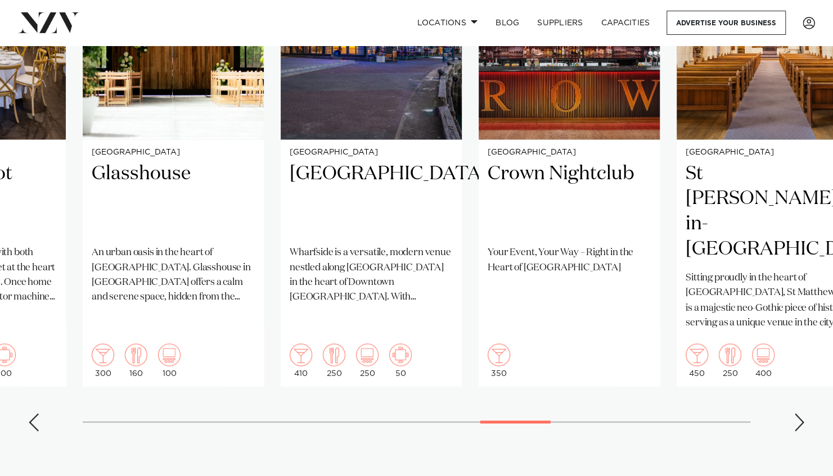
click at [34, 413] on div "Previous slide" at bounding box center [33, 422] width 11 height 18
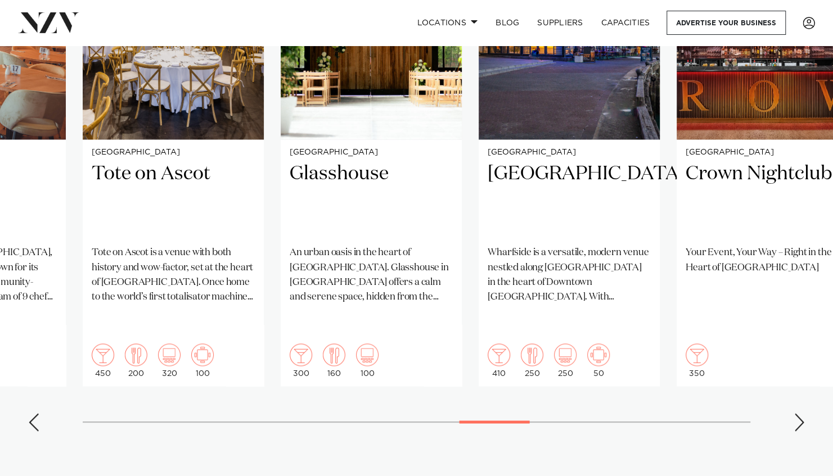
click at [34, 413] on div "Previous slide" at bounding box center [33, 422] width 11 height 18
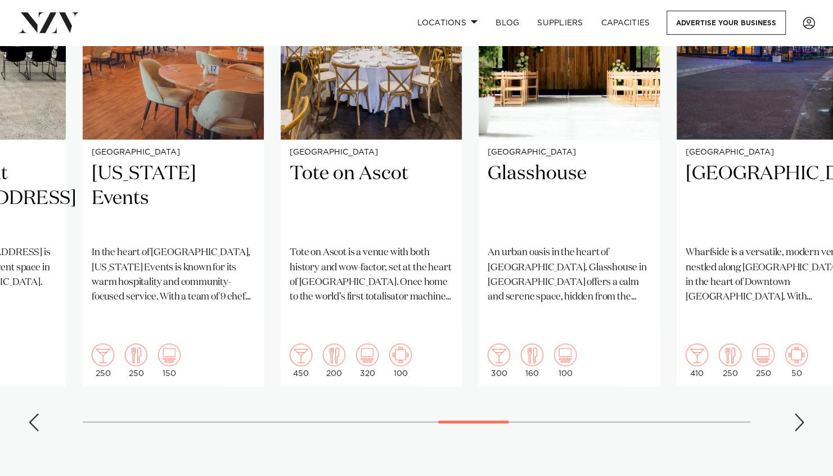
click at [34, 413] on div "Previous slide" at bounding box center [33, 422] width 11 height 18
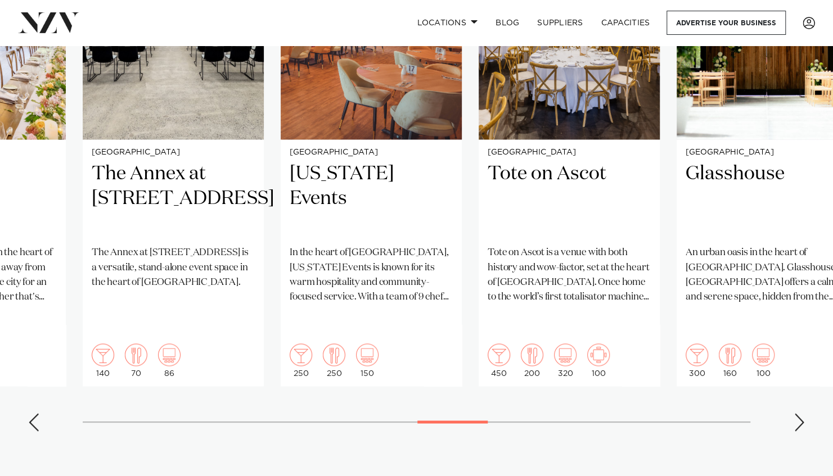
click at [34, 413] on div "Previous slide" at bounding box center [33, 422] width 11 height 18
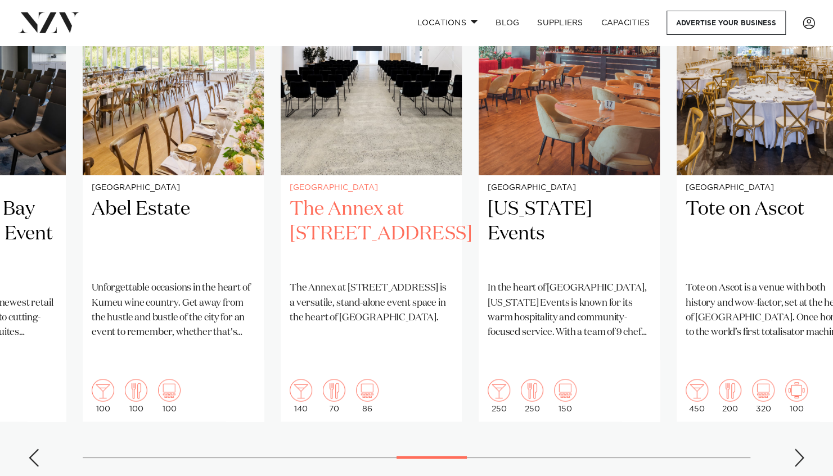
scroll to position [909, 0]
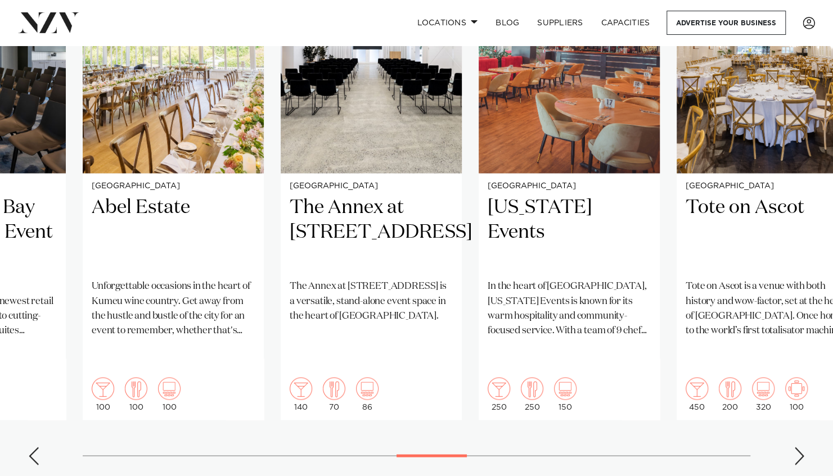
click at [32, 447] on div "Previous slide" at bounding box center [33, 456] width 11 height 18
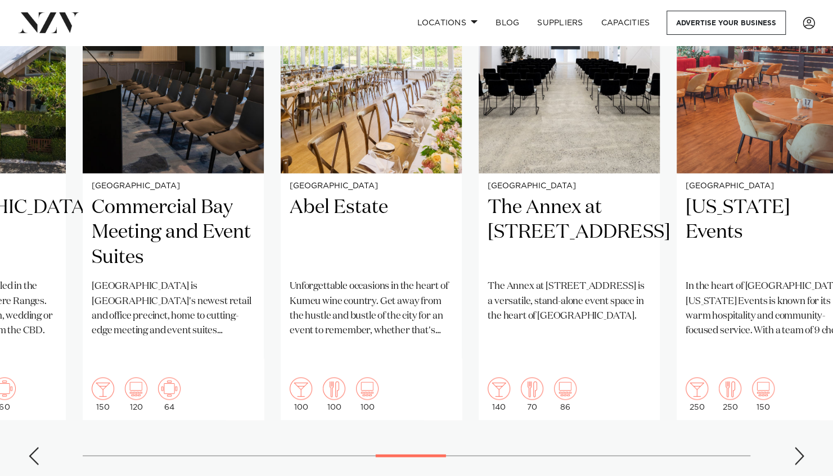
click at [32, 447] on div "Previous slide" at bounding box center [33, 456] width 11 height 18
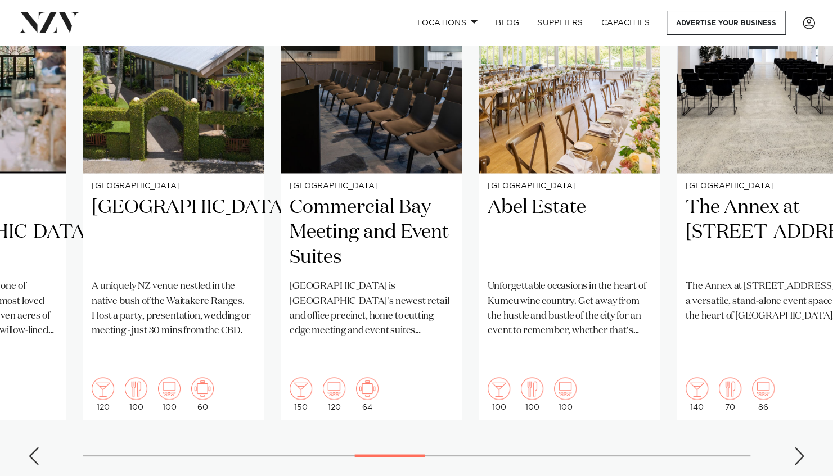
click at [32, 447] on div "Previous slide" at bounding box center [33, 456] width 11 height 18
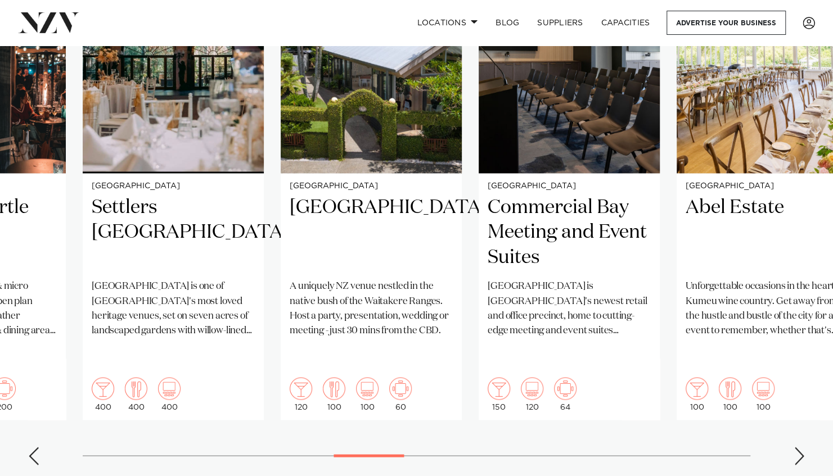
click at [32, 447] on div "Previous slide" at bounding box center [33, 456] width 11 height 18
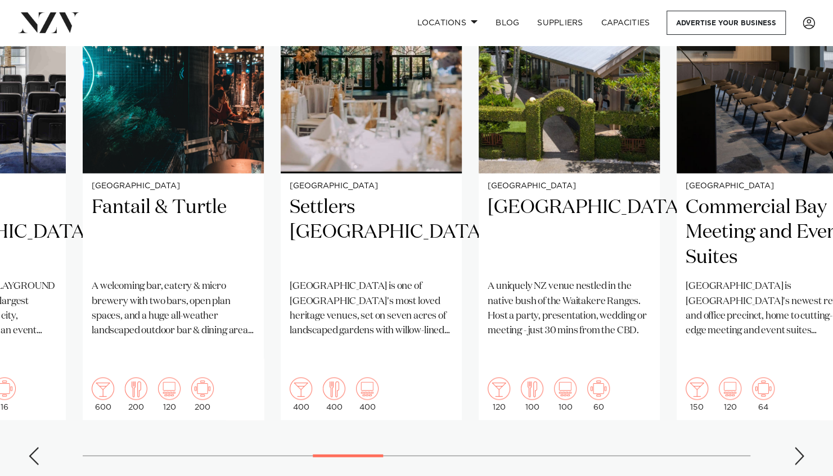
click at [32, 447] on div "Previous slide" at bounding box center [33, 456] width 11 height 18
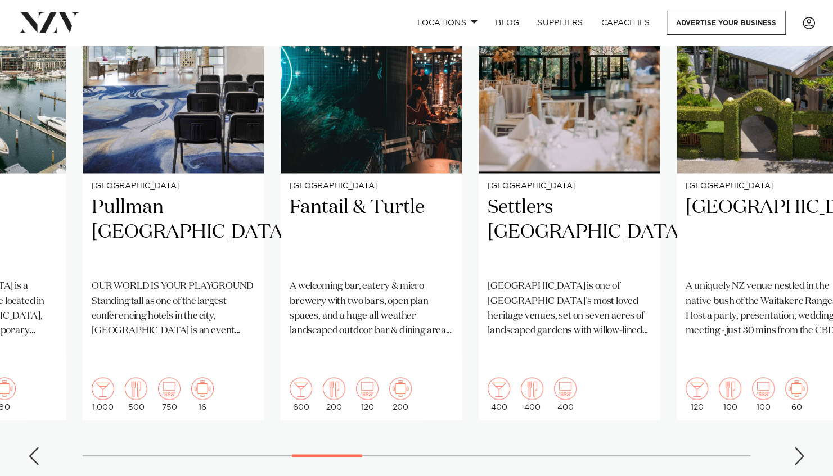
click at [32, 447] on div "Previous slide" at bounding box center [33, 456] width 11 height 18
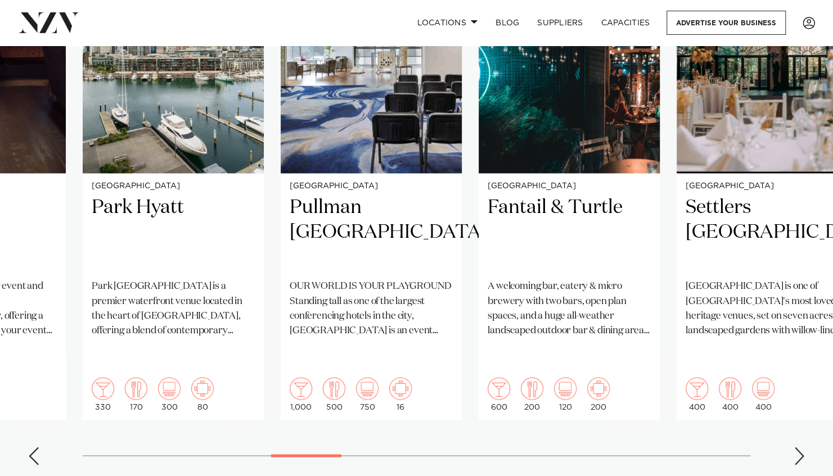
click at [32, 447] on div "Previous slide" at bounding box center [33, 456] width 11 height 18
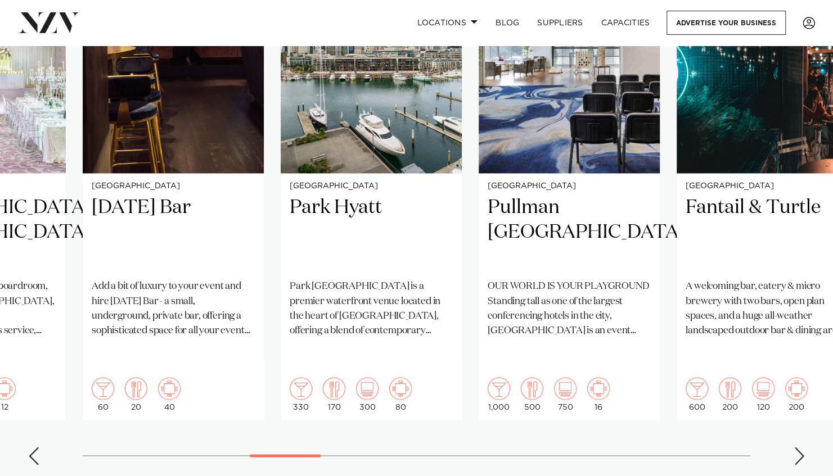
click at [32, 447] on div "Previous slide" at bounding box center [33, 456] width 11 height 18
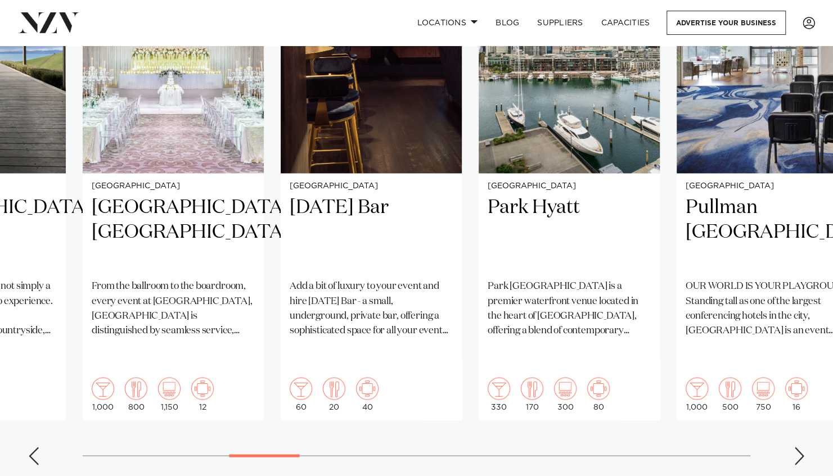
click at [32, 447] on div "Previous slide" at bounding box center [33, 456] width 11 height 18
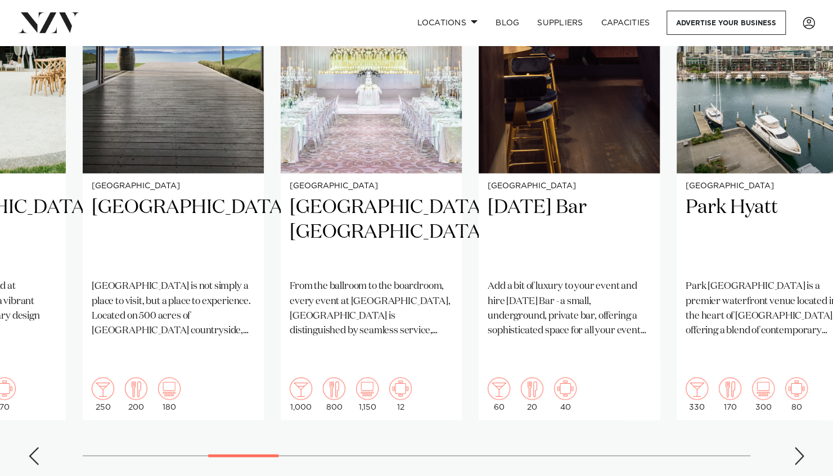
click at [32, 447] on div "Previous slide" at bounding box center [33, 456] width 11 height 18
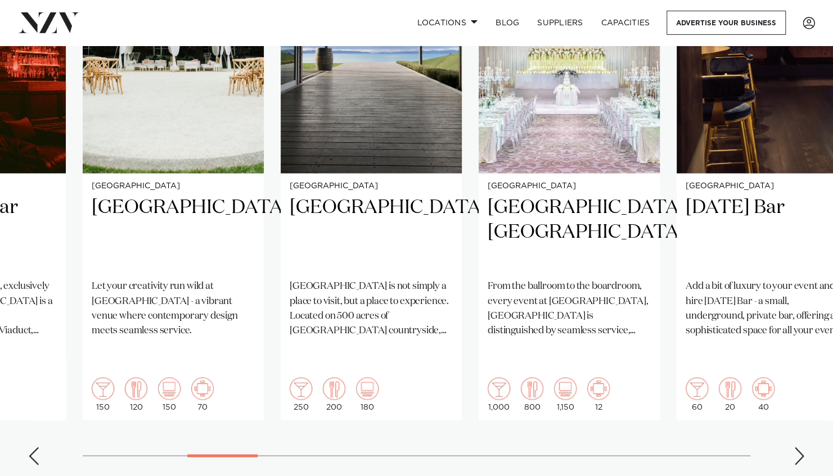
click at [32, 447] on div "Previous slide" at bounding box center [33, 456] width 11 height 18
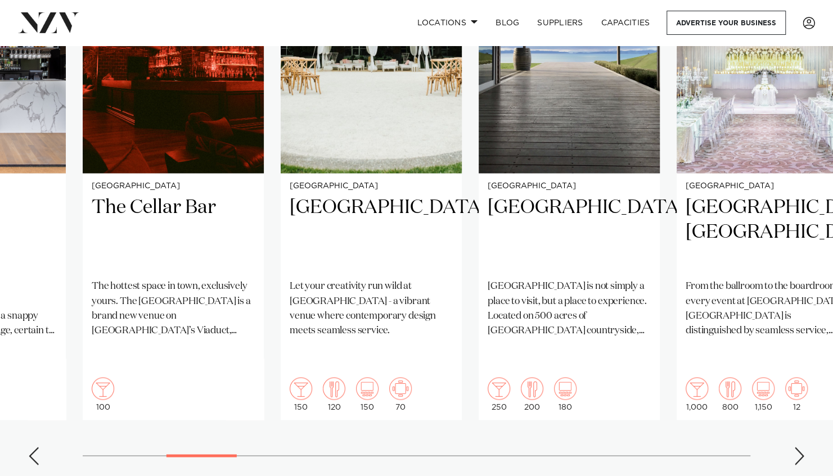
click at [32, 447] on div "Previous slide" at bounding box center [33, 456] width 11 height 18
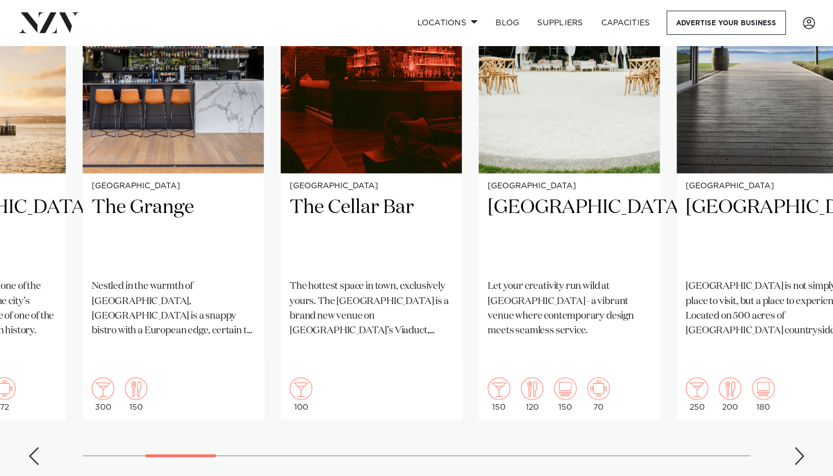
click at [32, 447] on div "Previous slide" at bounding box center [33, 456] width 11 height 18
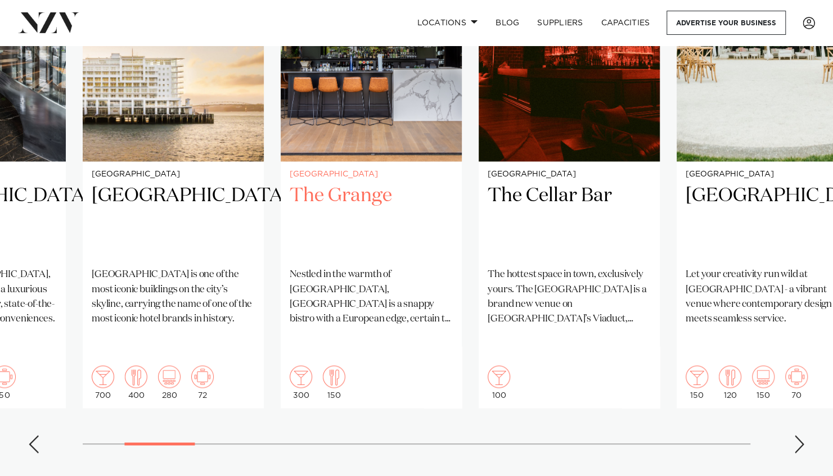
scroll to position [921, 0]
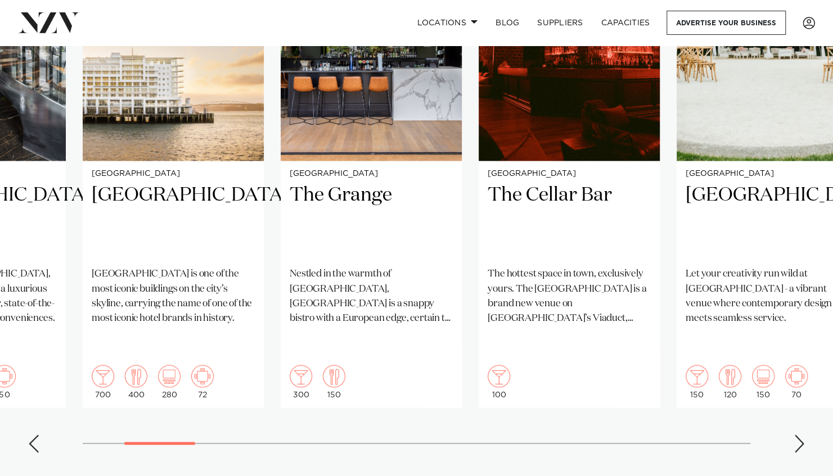
click at [35, 435] on div "Previous slide" at bounding box center [33, 444] width 11 height 18
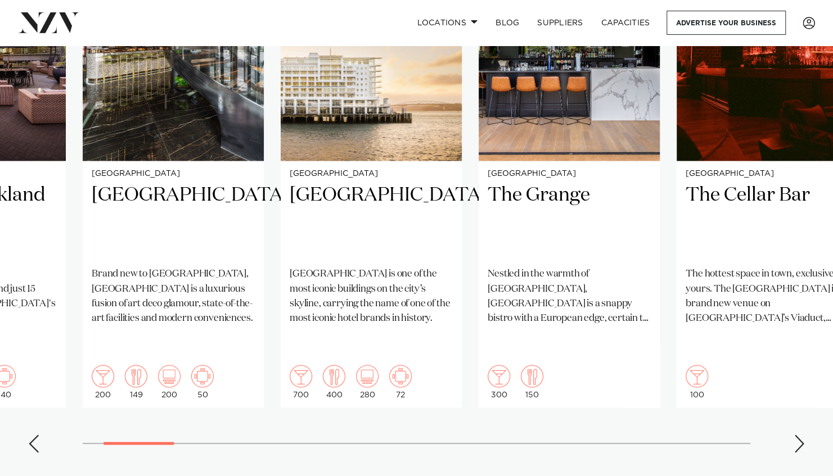
click at [35, 435] on div "Previous slide" at bounding box center [33, 444] width 11 height 18
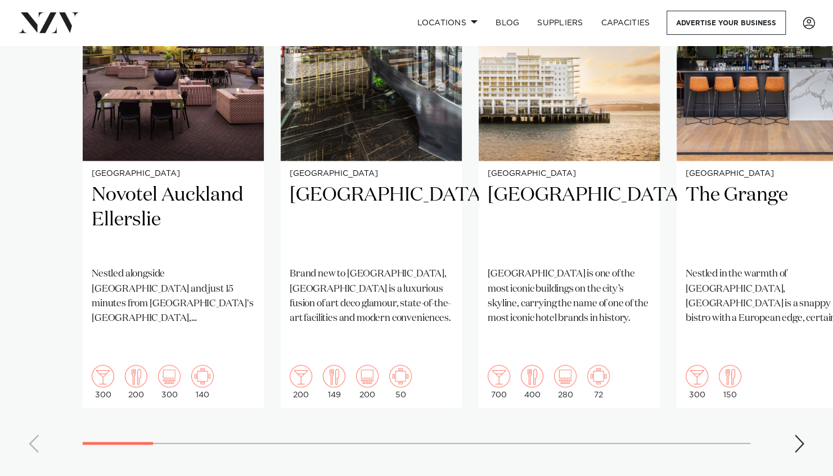
click at [35, 422] on swiper-container "Auckland Novotel Auckland Ellerslie Nestled alongside Ellerslie Racecourse and …" at bounding box center [416, 190] width 833 height 544
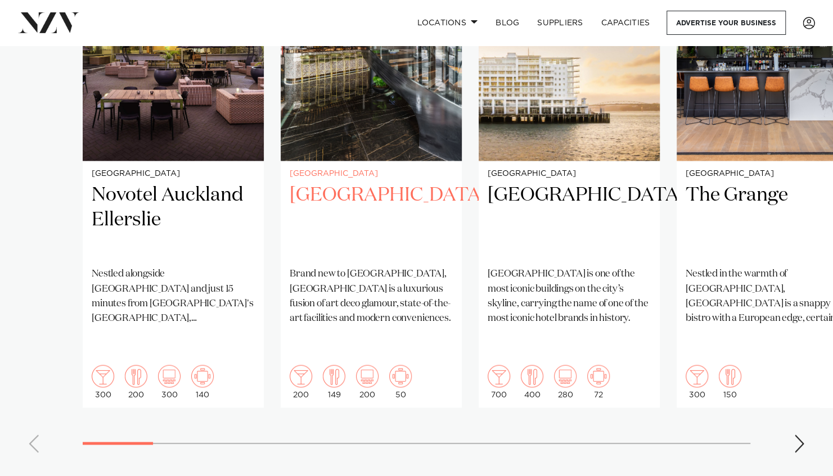
scroll to position [823, 0]
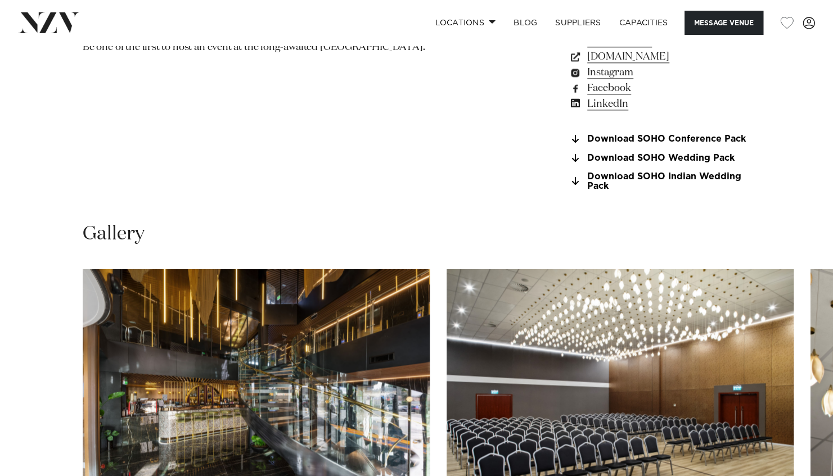
scroll to position [1012, 0]
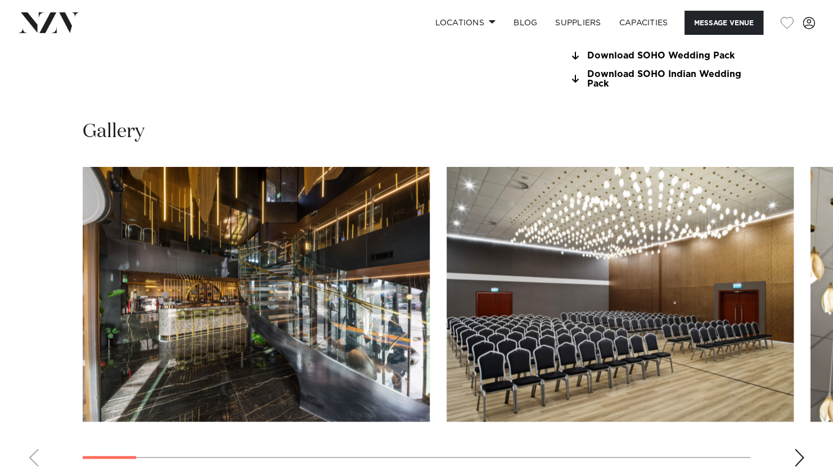
click at [801, 456] on div "Next slide" at bounding box center [798, 458] width 11 height 18
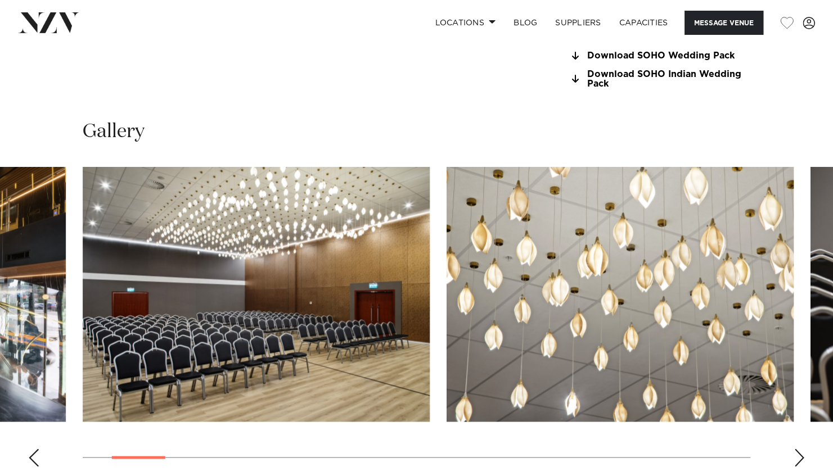
click at [801, 456] on div "Next slide" at bounding box center [798, 458] width 11 height 18
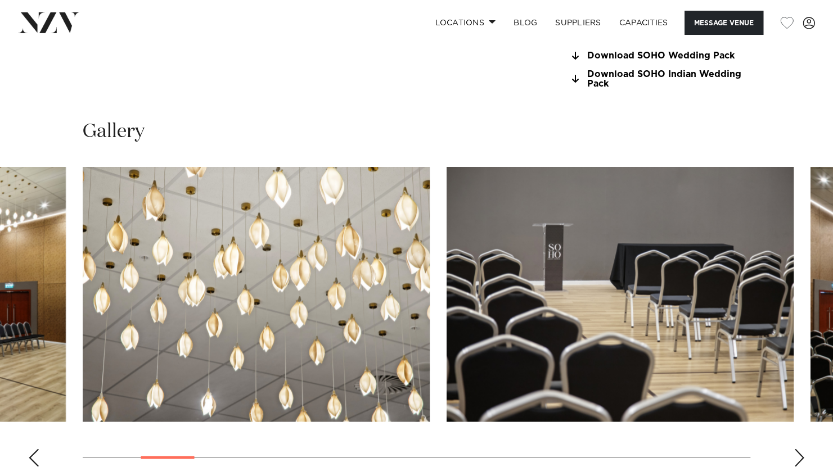
click at [801, 456] on div "Next slide" at bounding box center [798, 458] width 11 height 18
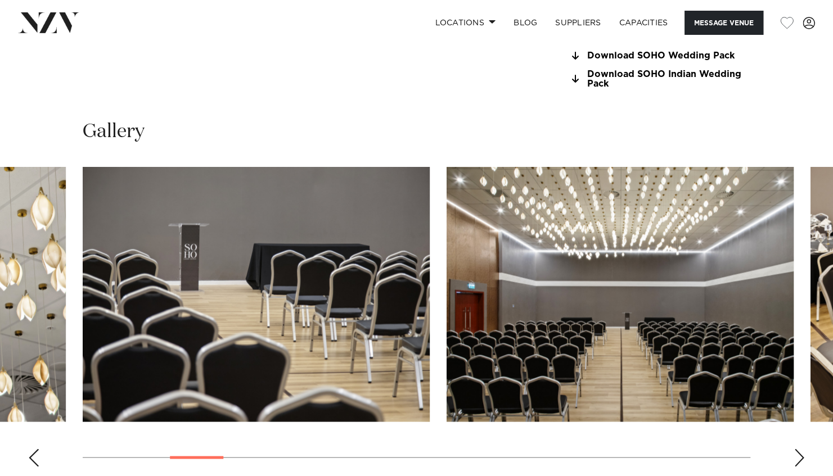
click at [801, 456] on div "Next slide" at bounding box center [798, 458] width 11 height 18
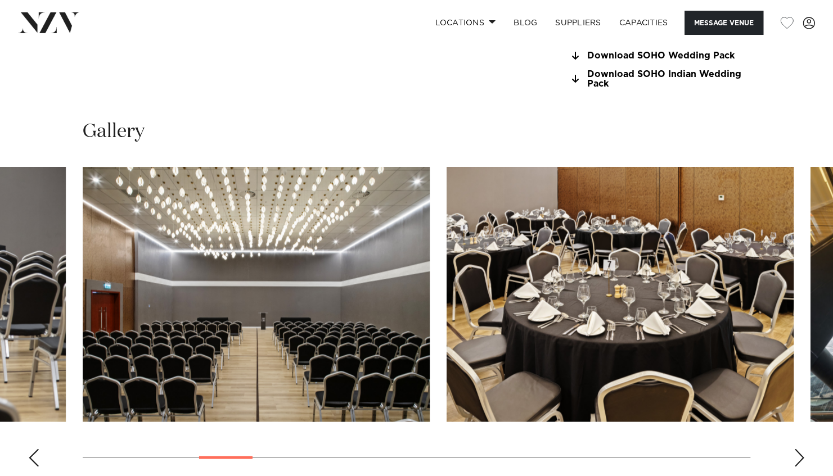
click at [801, 456] on div "Next slide" at bounding box center [798, 458] width 11 height 18
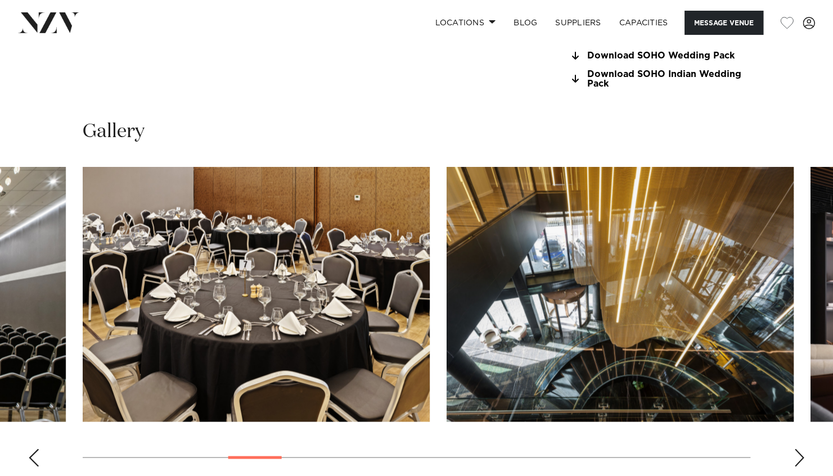
click at [801, 456] on div "Next slide" at bounding box center [798, 458] width 11 height 18
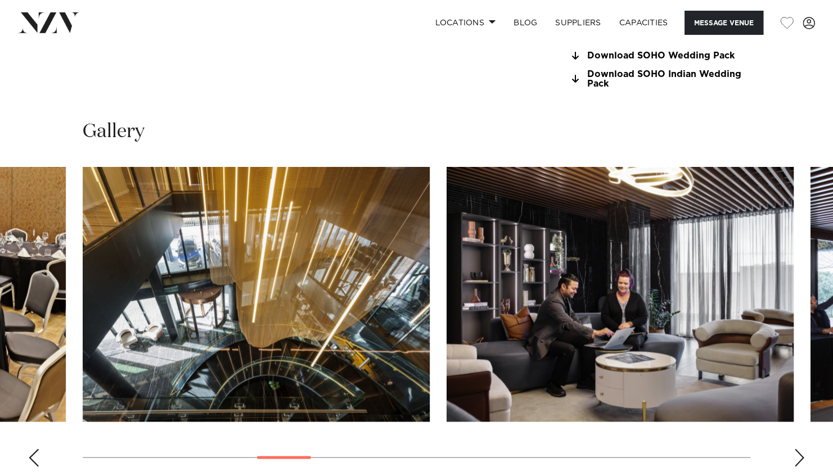
click at [801, 456] on div "Next slide" at bounding box center [798, 458] width 11 height 18
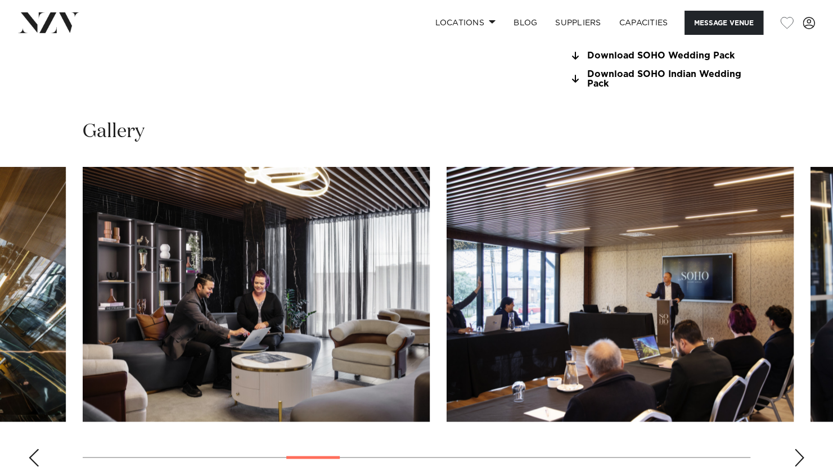
click at [801, 456] on div "Next slide" at bounding box center [798, 458] width 11 height 18
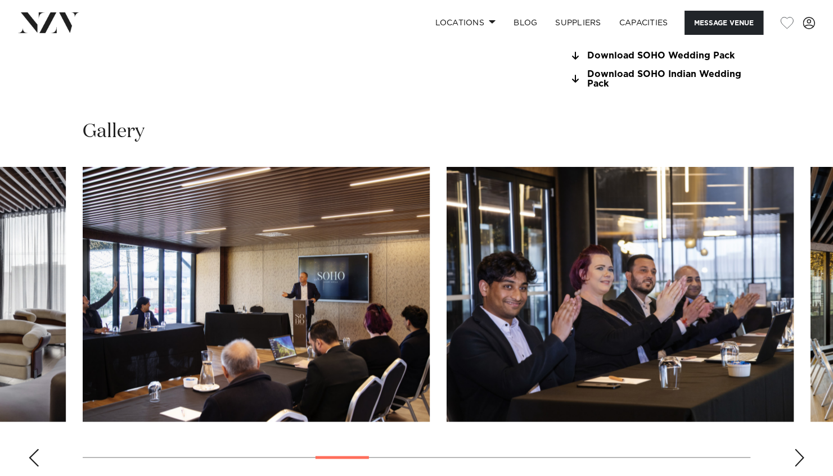
click at [801, 456] on div "Next slide" at bounding box center [798, 458] width 11 height 18
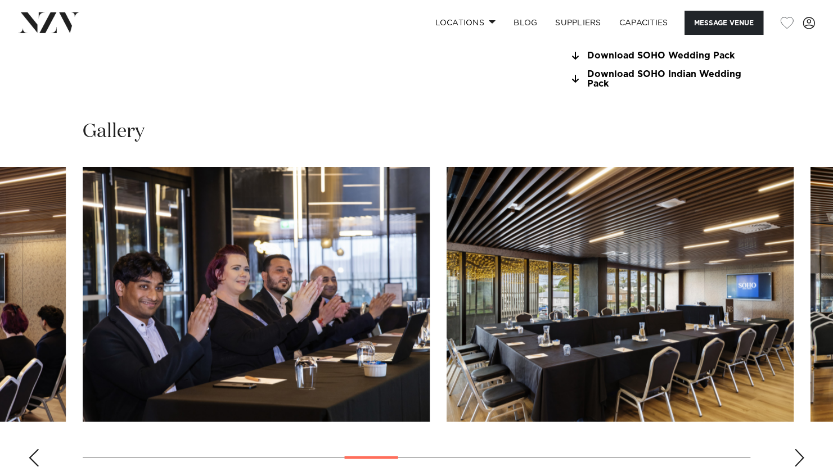
click at [801, 456] on div "Next slide" at bounding box center [798, 458] width 11 height 18
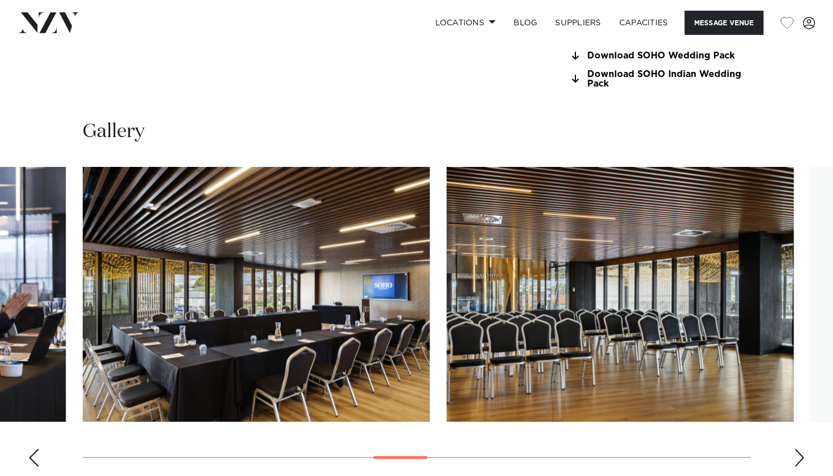
click at [801, 456] on div "Next slide" at bounding box center [798, 458] width 11 height 18
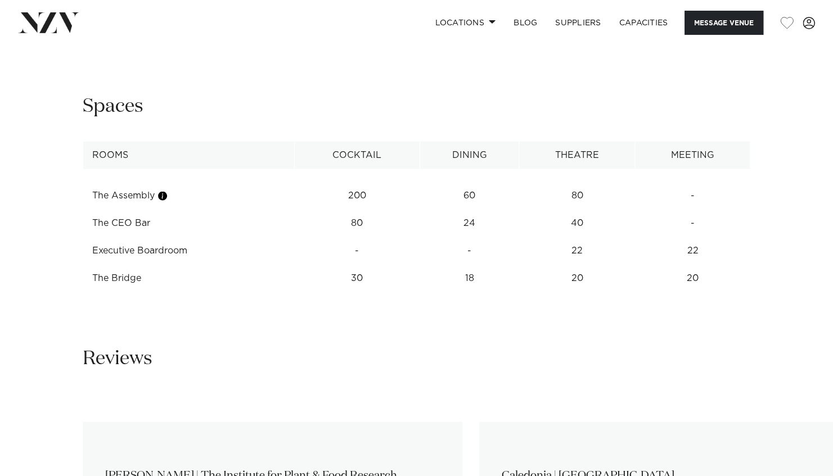
scroll to position [1390, 0]
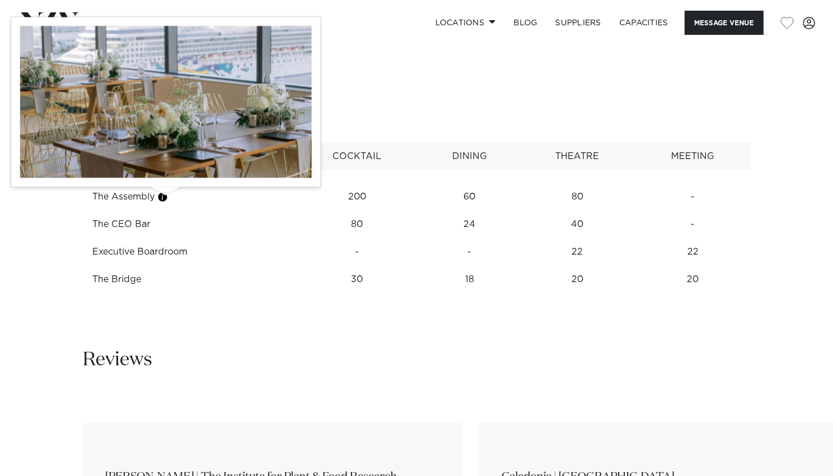
click at [164, 198] on button "button" at bounding box center [162, 197] width 11 height 11
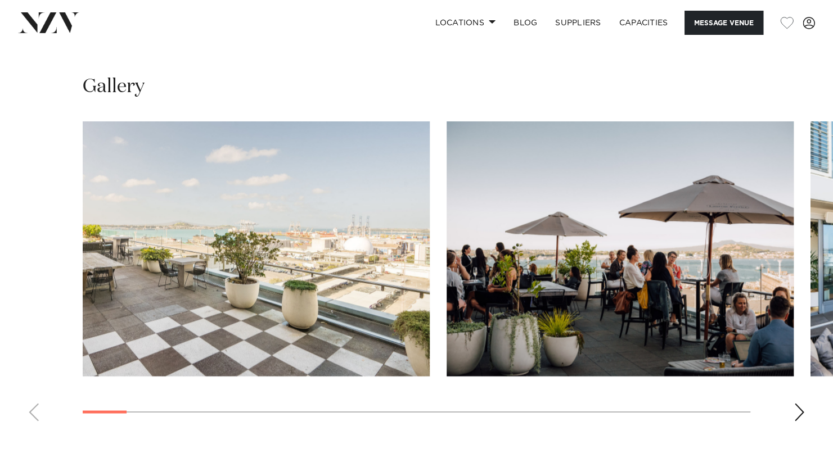
scroll to position [1011, 0]
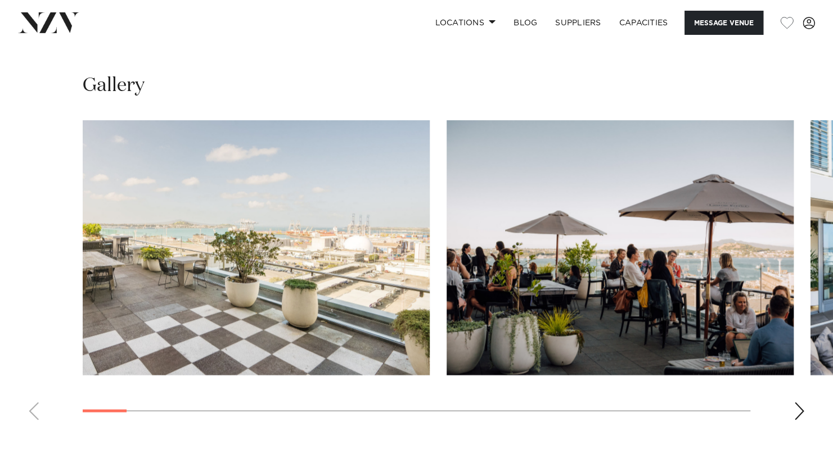
click at [801, 407] on div "Next slide" at bounding box center [798, 411] width 11 height 18
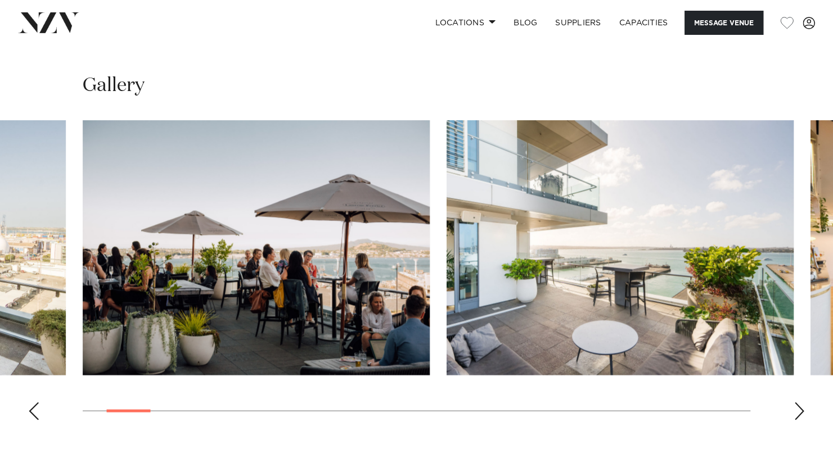
click at [801, 407] on div "Next slide" at bounding box center [798, 411] width 11 height 18
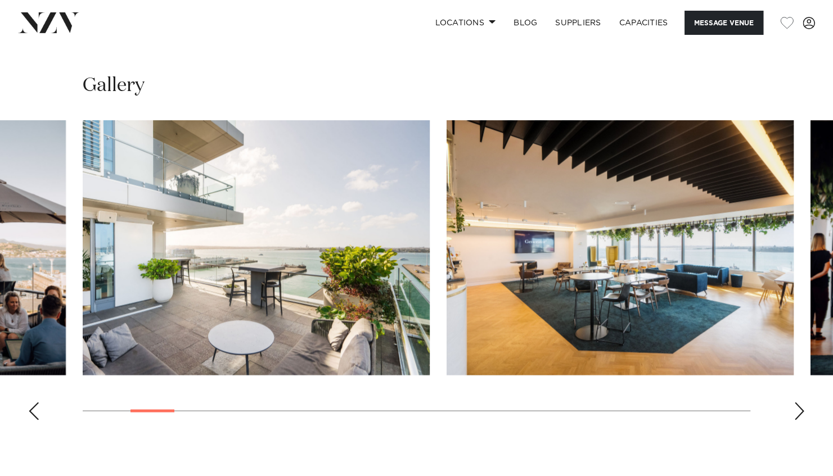
click at [801, 407] on div "Next slide" at bounding box center [798, 411] width 11 height 18
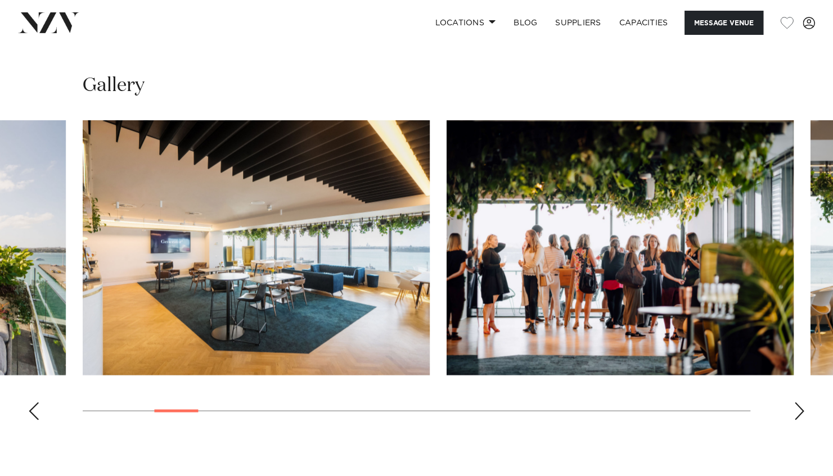
click at [801, 407] on div "Next slide" at bounding box center [798, 411] width 11 height 18
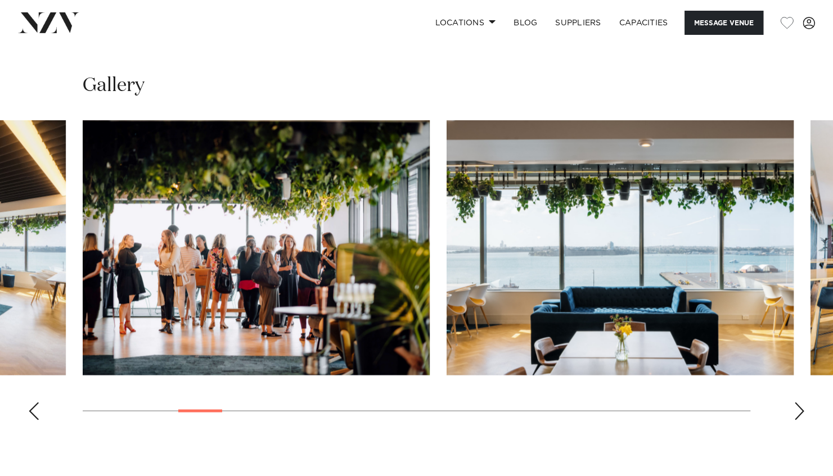
click at [801, 407] on div "Next slide" at bounding box center [798, 411] width 11 height 18
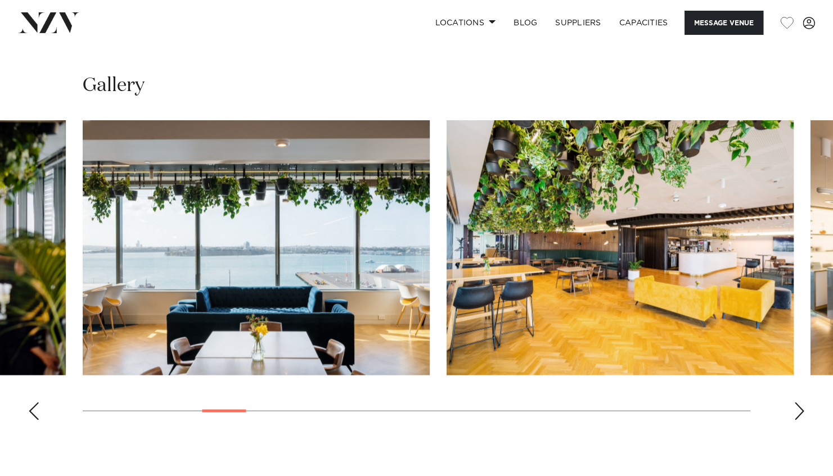
click at [801, 407] on div "Next slide" at bounding box center [798, 411] width 11 height 18
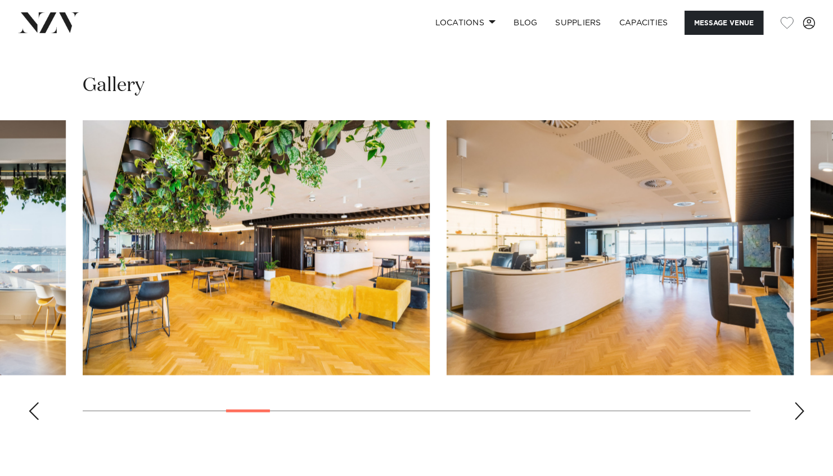
click at [801, 407] on div "Next slide" at bounding box center [798, 411] width 11 height 18
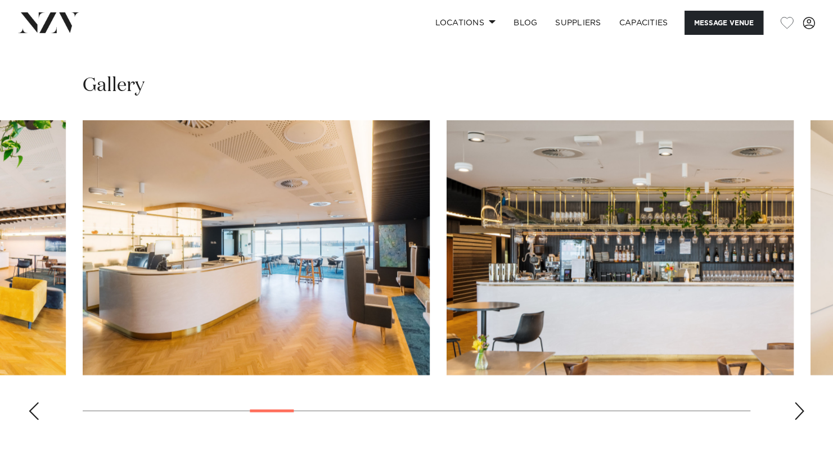
click at [801, 407] on div "Next slide" at bounding box center [798, 411] width 11 height 18
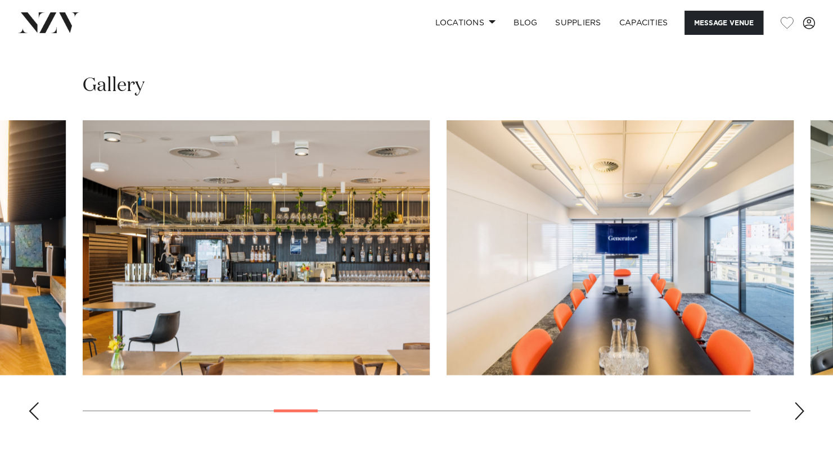
click at [801, 407] on div "Next slide" at bounding box center [798, 411] width 11 height 18
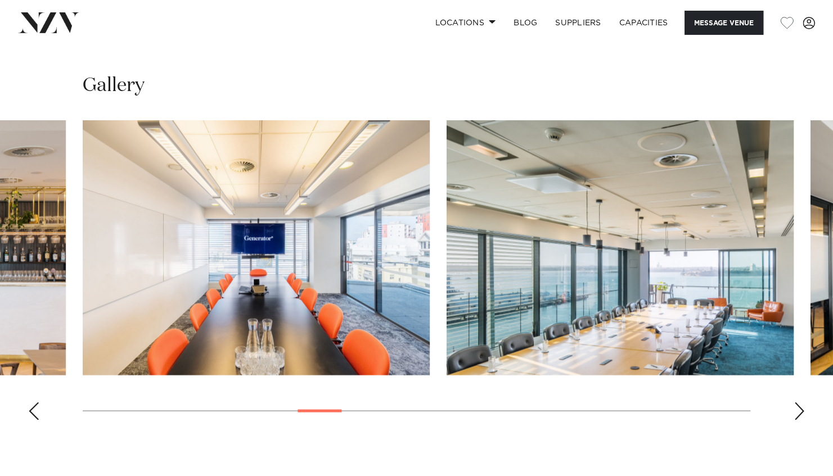
click at [801, 407] on div "Next slide" at bounding box center [798, 411] width 11 height 18
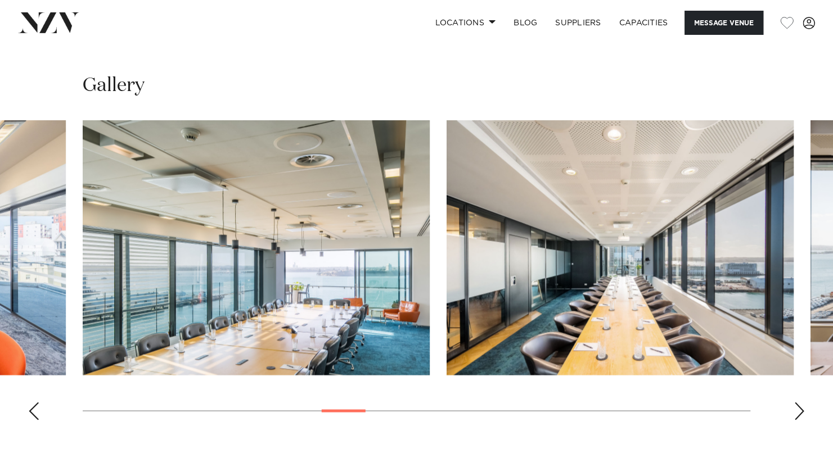
click at [801, 407] on div "Next slide" at bounding box center [798, 411] width 11 height 18
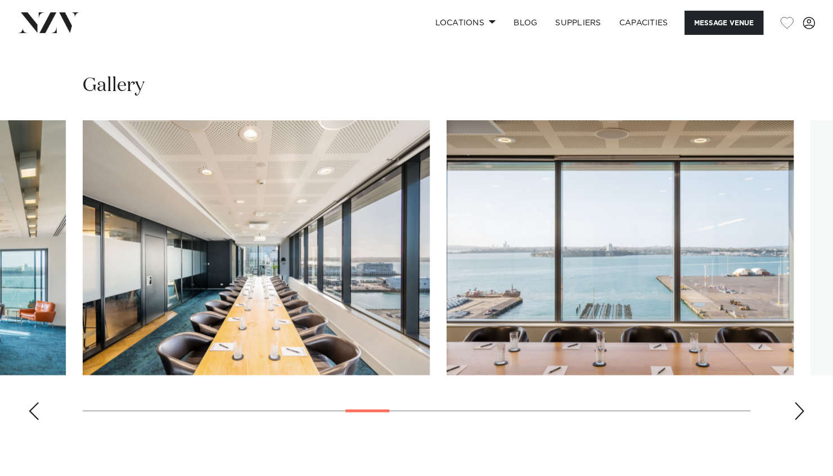
click at [801, 407] on div "Next slide" at bounding box center [798, 411] width 11 height 18
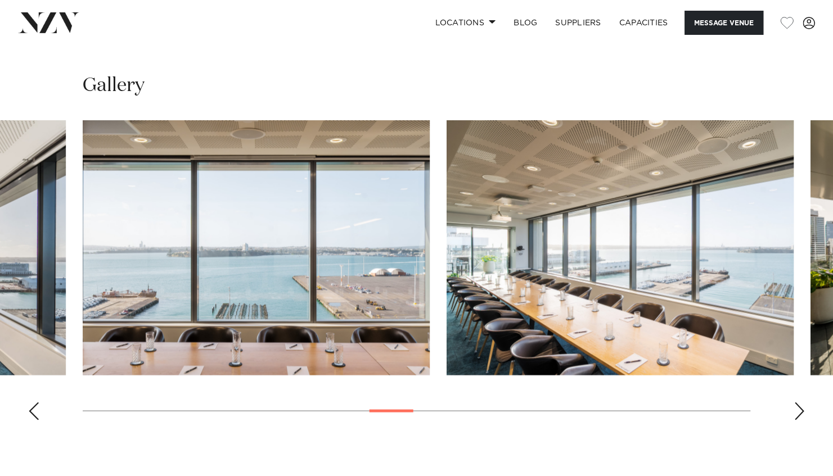
click at [801, 407] on div "Next slide" at bounding box center [798, 411] width 11 height 18
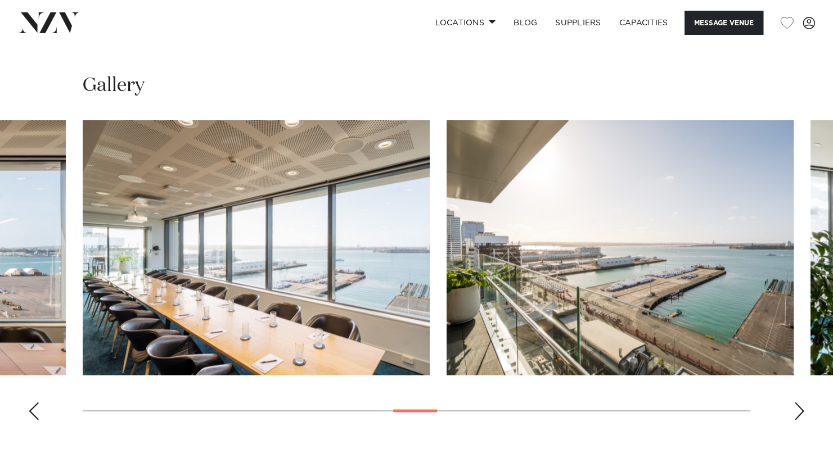
click at [801, 407] on div "Next slide" at bounding box center [798, 411] width 11 height 18
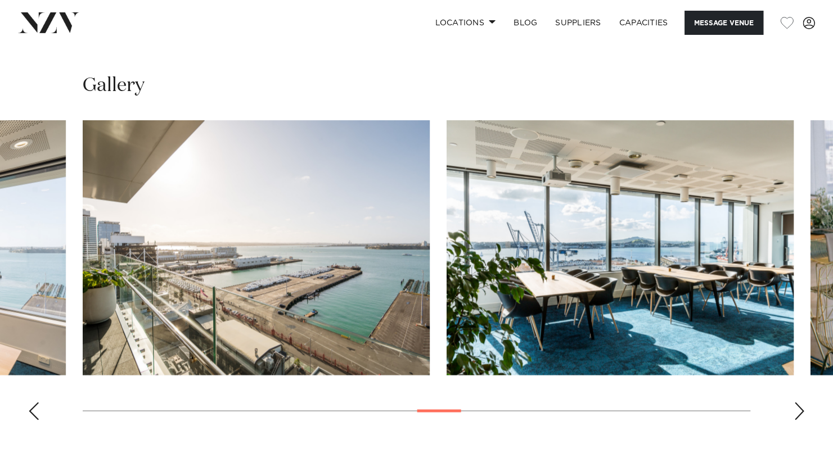
click at [801, 407] on div "Next slide" at bounding box center [798, 411] width 11 height 18
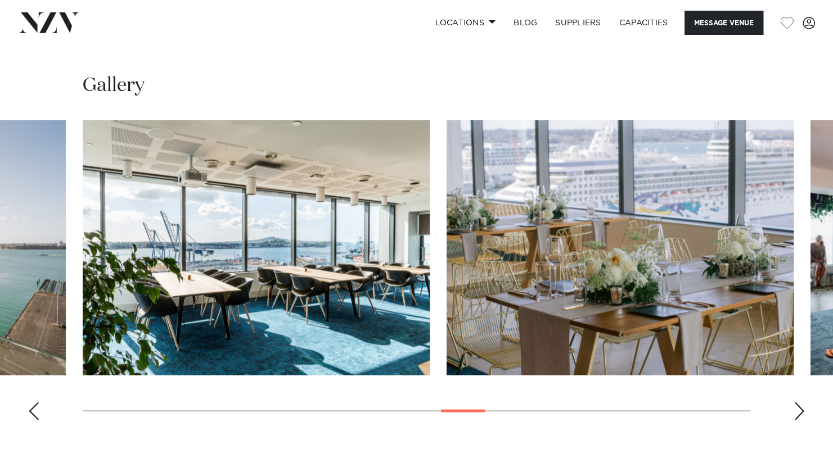
click at [801, 407] on div "Next slide" at bounding box center [798, 411] width 11 height 18
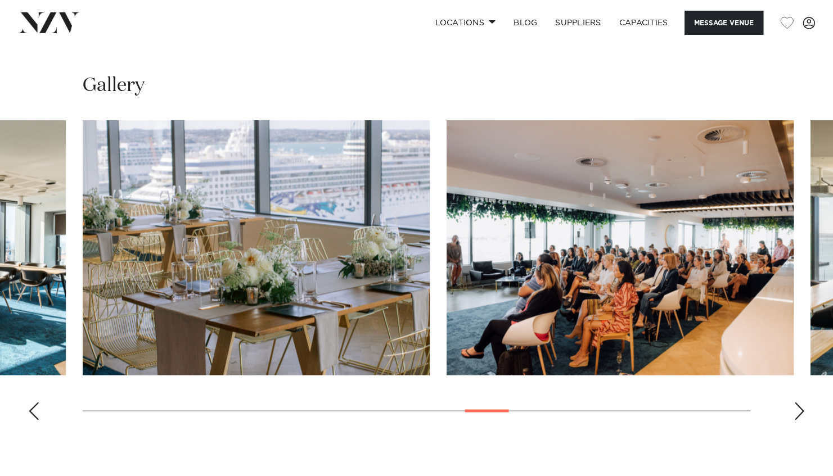
click at [801, 407] on div "Next slide" at bounding box center [798, 411] width 11 height 18
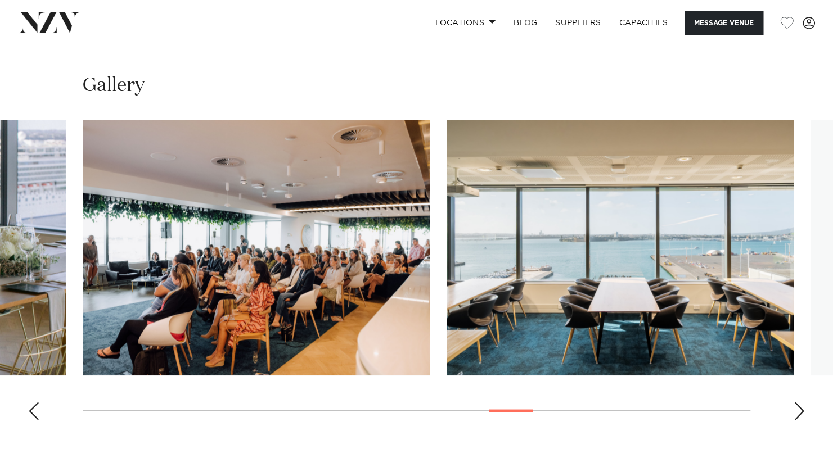
click at [801, 407] on div "Next slide" at bounding box center [798, 411] width 11 height 18
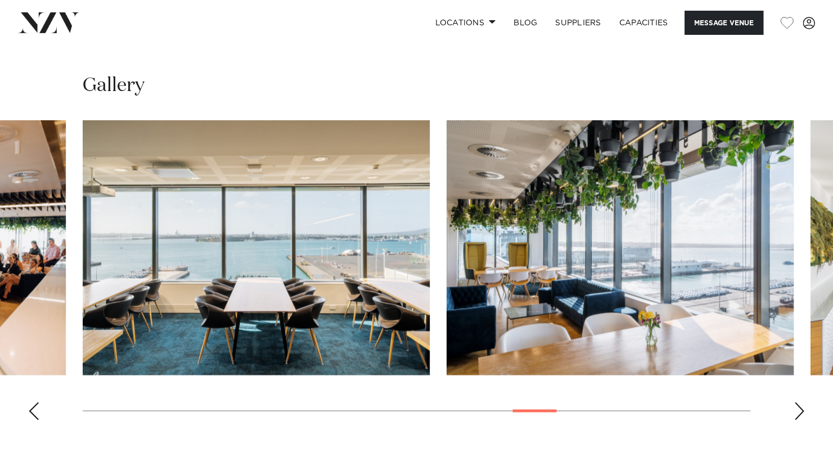
click at [801, 407] on div "Next slide" at bounding box center [798, 411] width 11 height 18
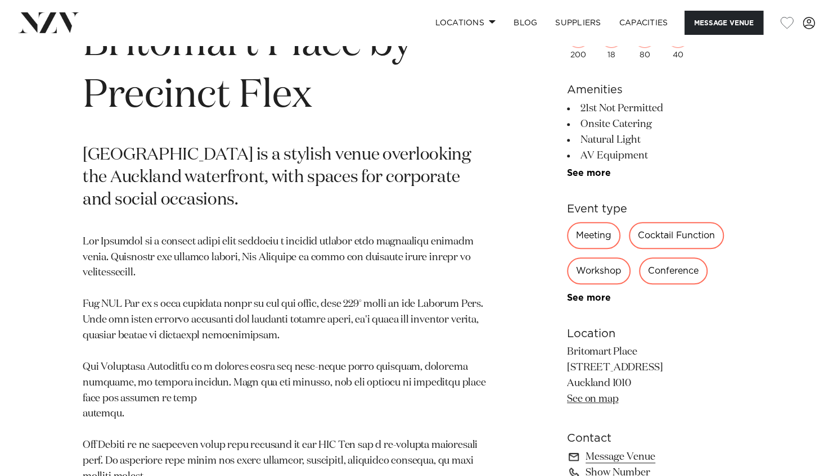
scroll to position [477, 0]
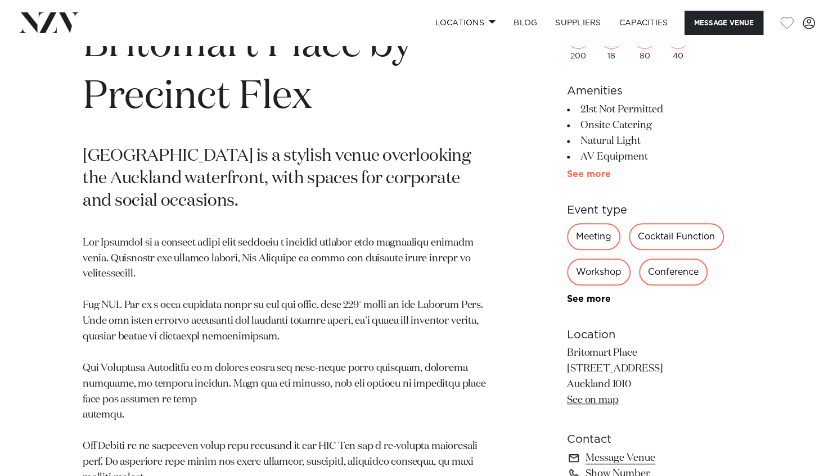
click at [599, 173] on link "See more" at bounding box center [611, 174] width 88 height 9
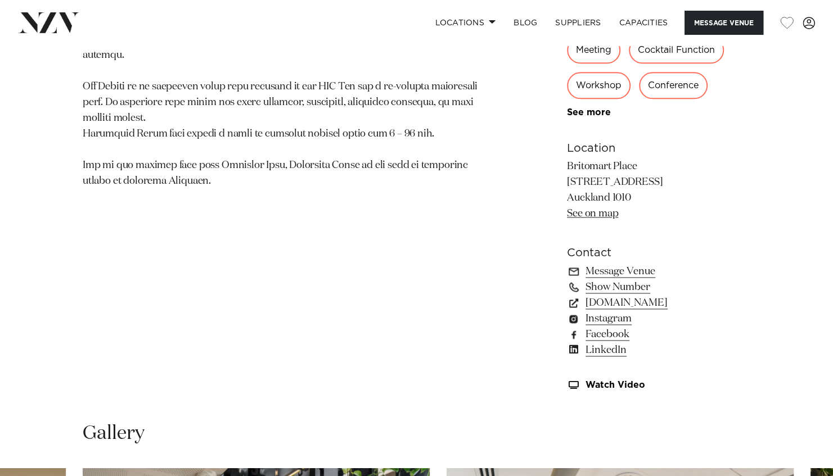
scroll to position [837, 0]
click at [647, 305] on link "precinctflex.co.nz" at bounding box center [658, 303] width 183 height 16
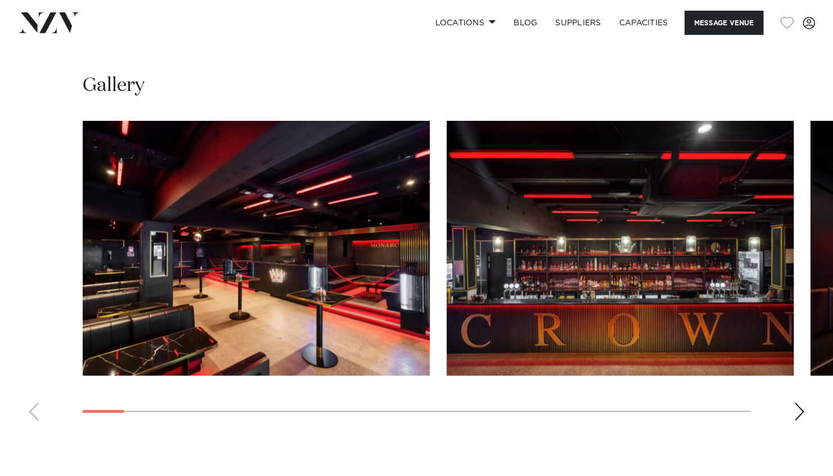
scroll to position [961, 0]
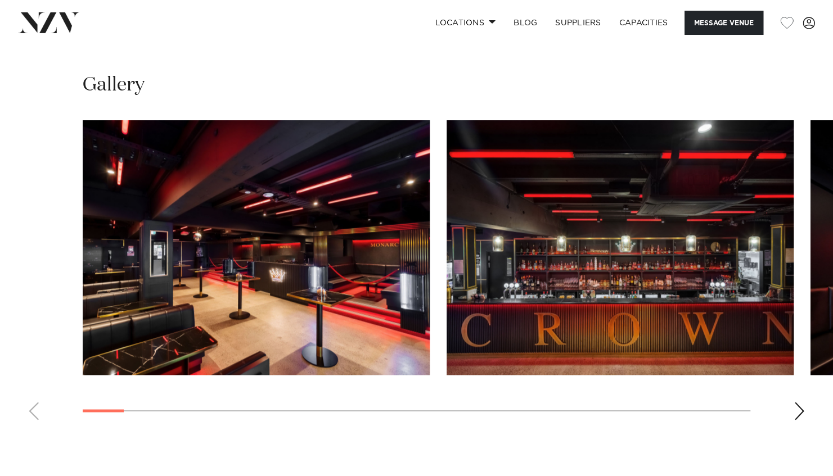
click at [796, 409] on div "Next slide" at bounding box center [798, 411] width 11 height 18
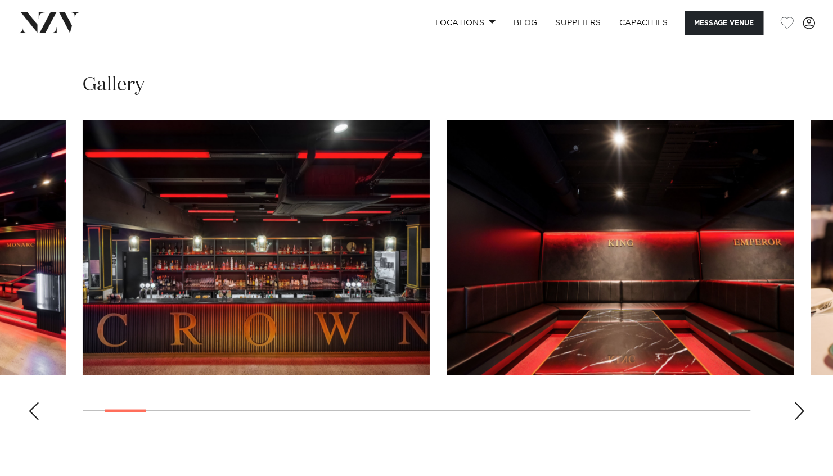
click at [797, 413] on div "Next slide" at bounding box center [798, 411] width 11 height 18
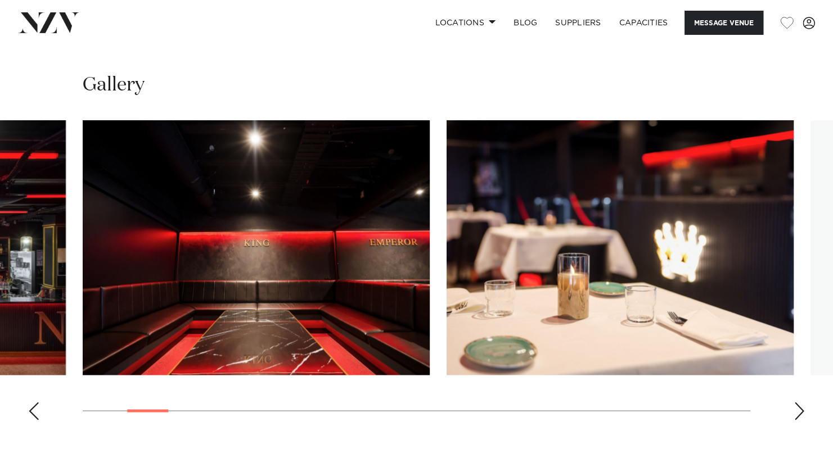
click at [797, 413] on div "Next slide" at bounding box center [798, 411] width 11 height 18
